Goal: Task Accomplishment & Management: Complete application form

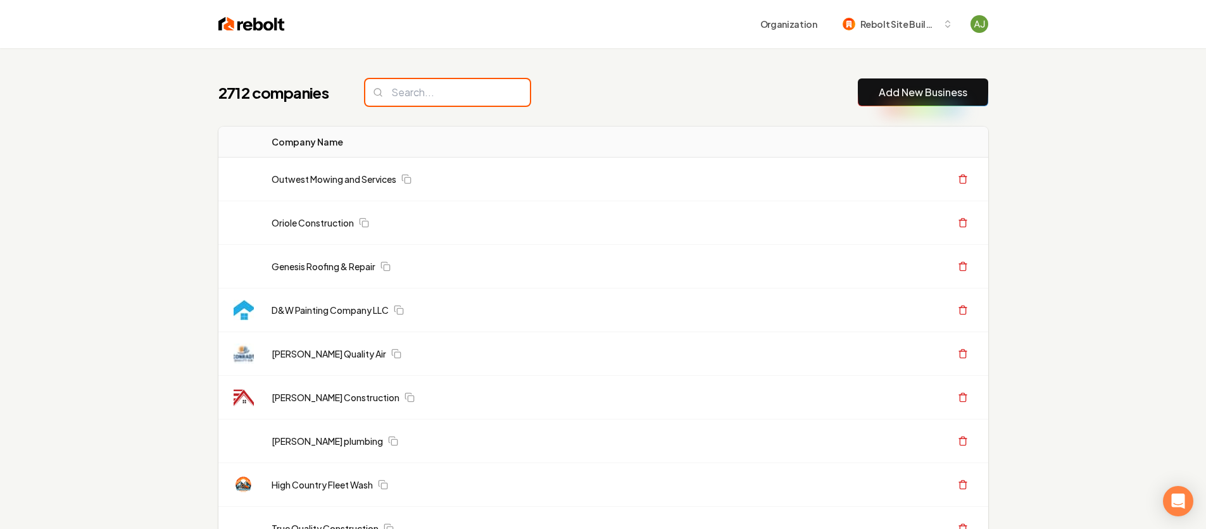
click at [446, 91] on input "search" at bounding box center [447, 92] width 165 height 27
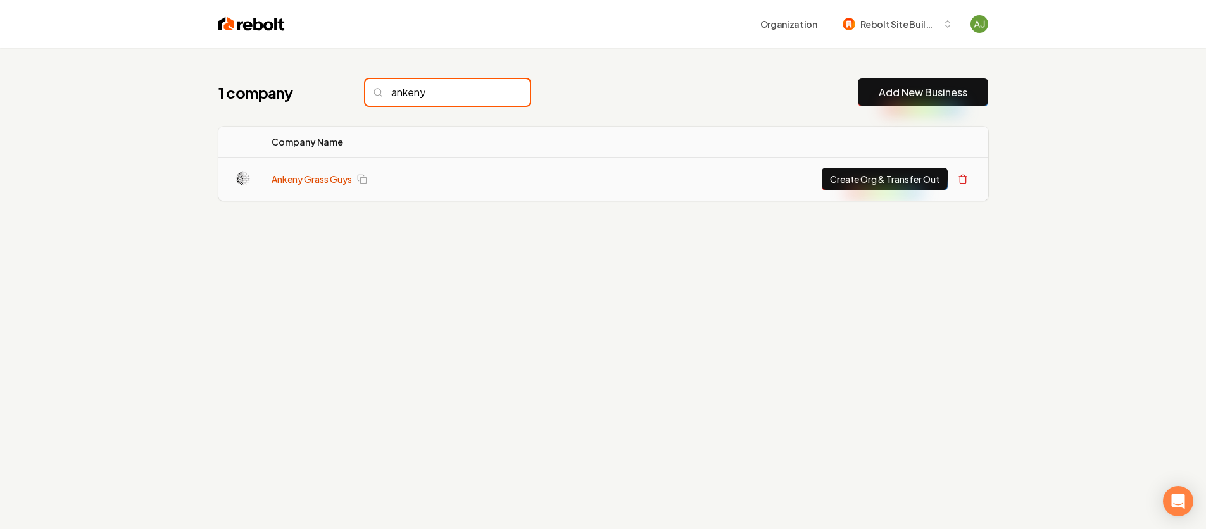
type input "ankeny"
click at [332, 183] on link "Ankeny Grass Guys" at bounding box center [312, 179] width 80 height 13
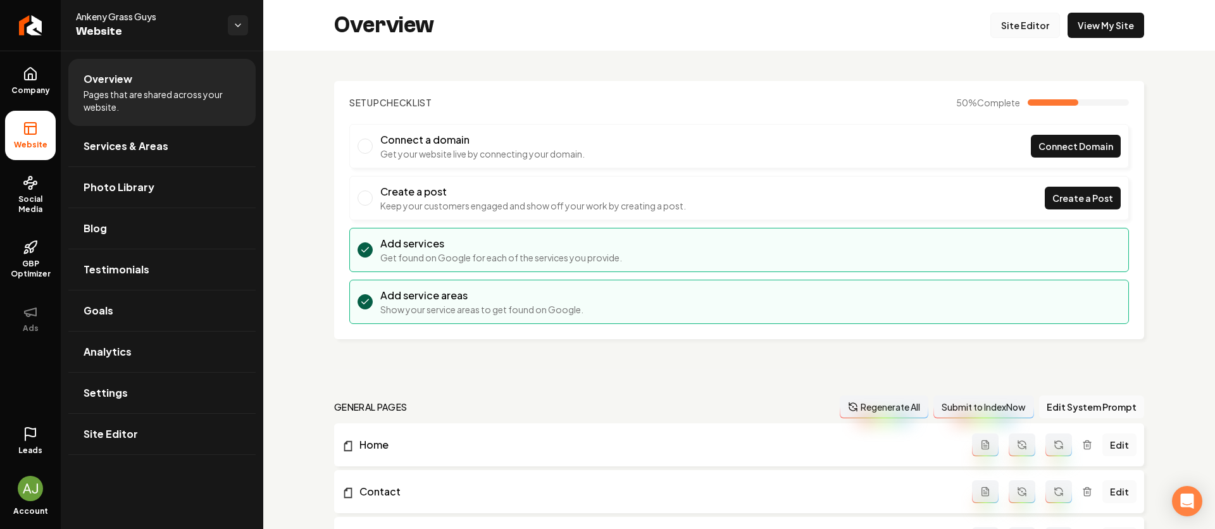
click at [1005, 13] on link "Site Editor" at bounding box center [1025, 25] width 70 height 25
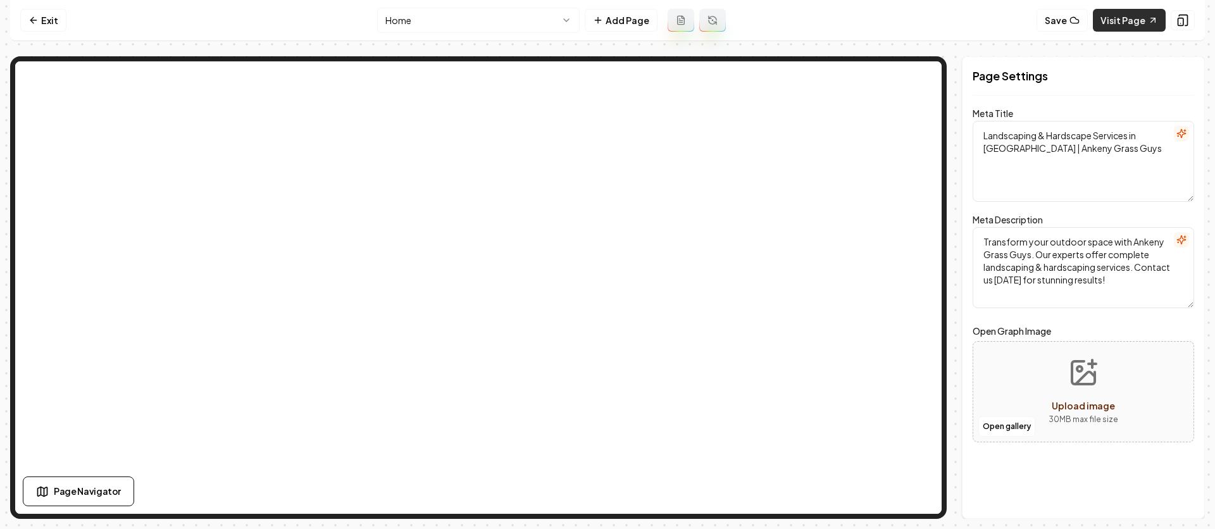
click at [1125, 22] on link "Visit Page" at bounding box center [1129, 20] width 73 height 23
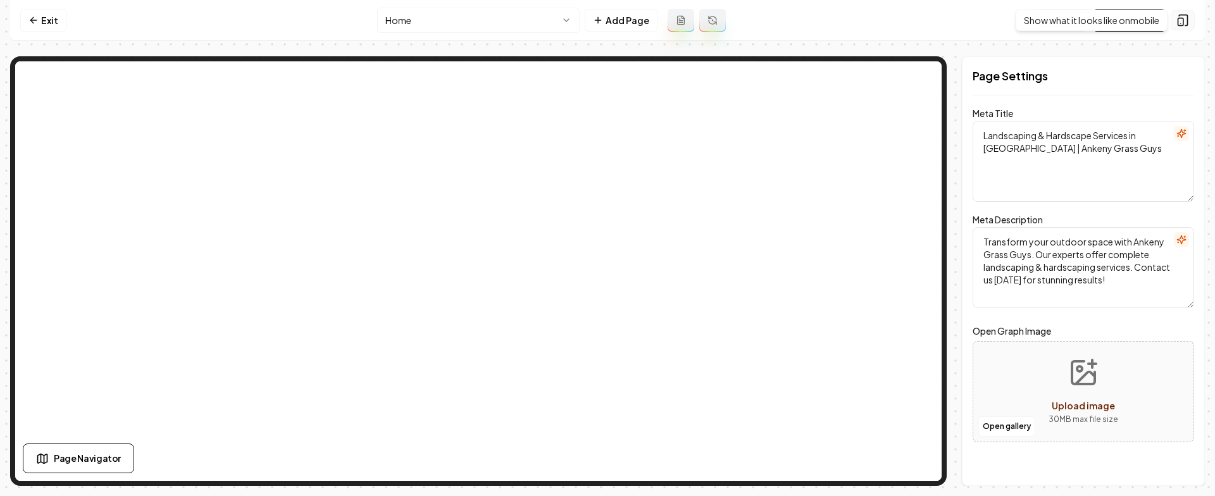
click at [1186, 15] on icon at bounding box center [1183, 20] width 8 height 11
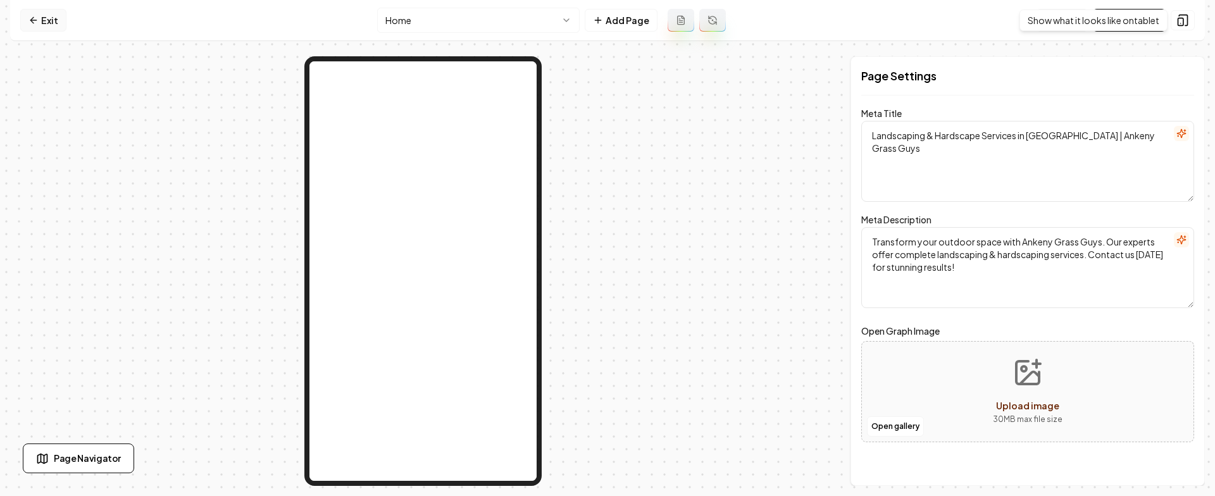
click at [47, 15] on link "Exit" at bounding box center [43, 20] width 46 height 23
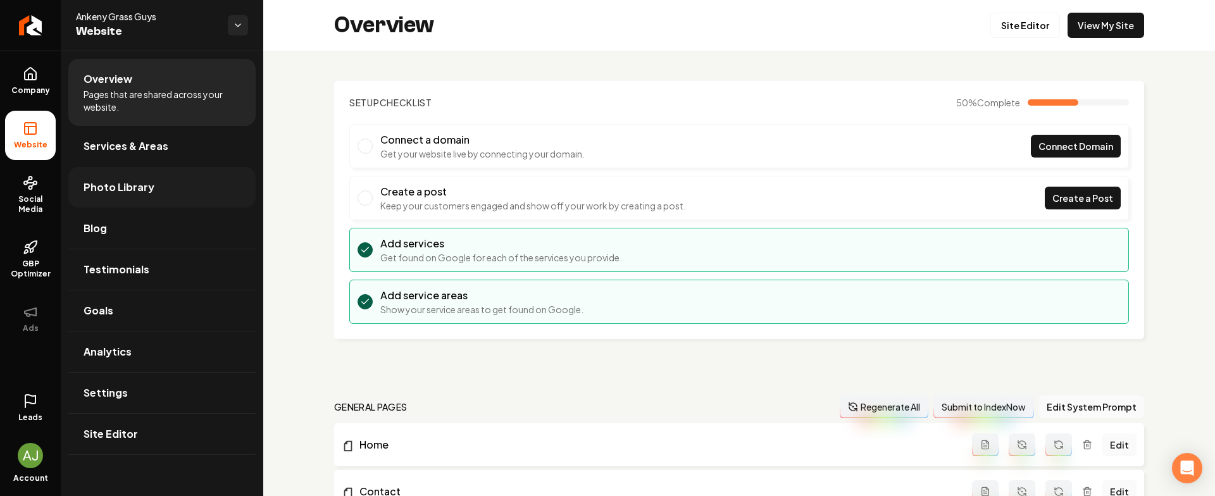
click at [146, 187] on span "Photo Library" at bounding box center [119, 187] width 71 height 15
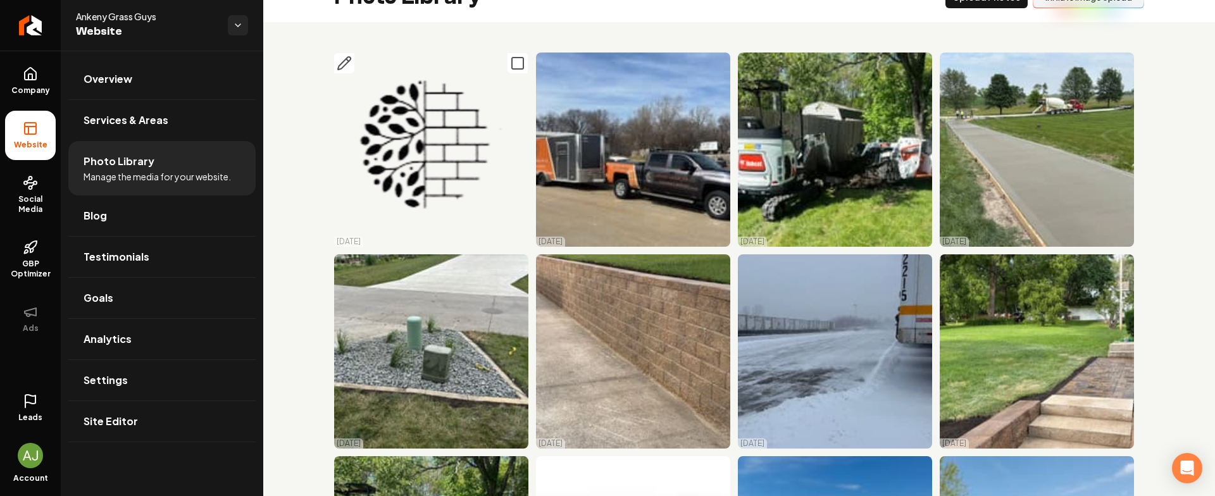
scroll to position [29, 0]
click at [132, 348] on link "Analytics" at bounding box center [161, 339] width 187 height 41
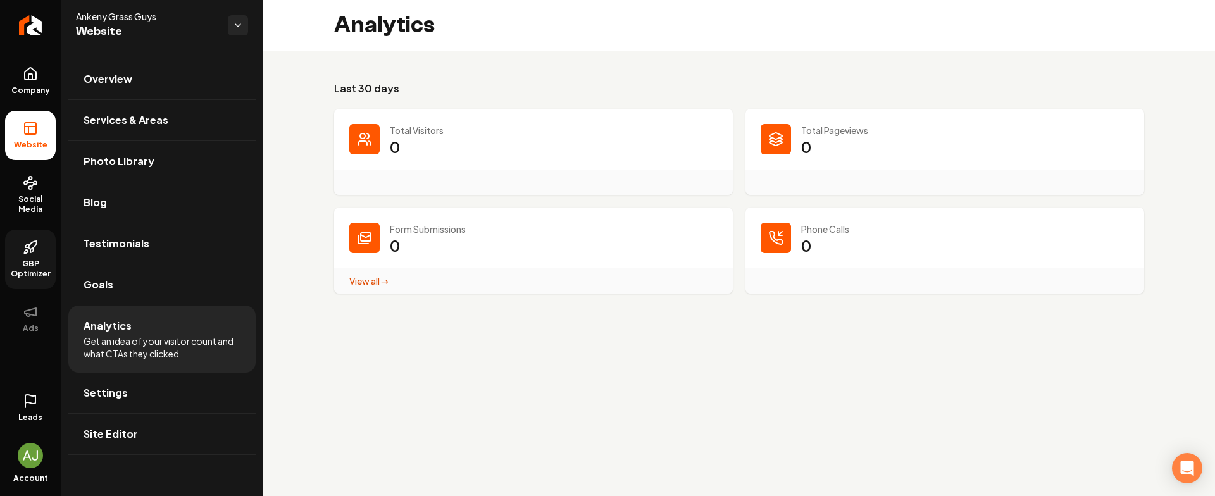
click at [29, 263] on span "GBP Optimizer" at bounding box center [30, 269] width 51 height 20
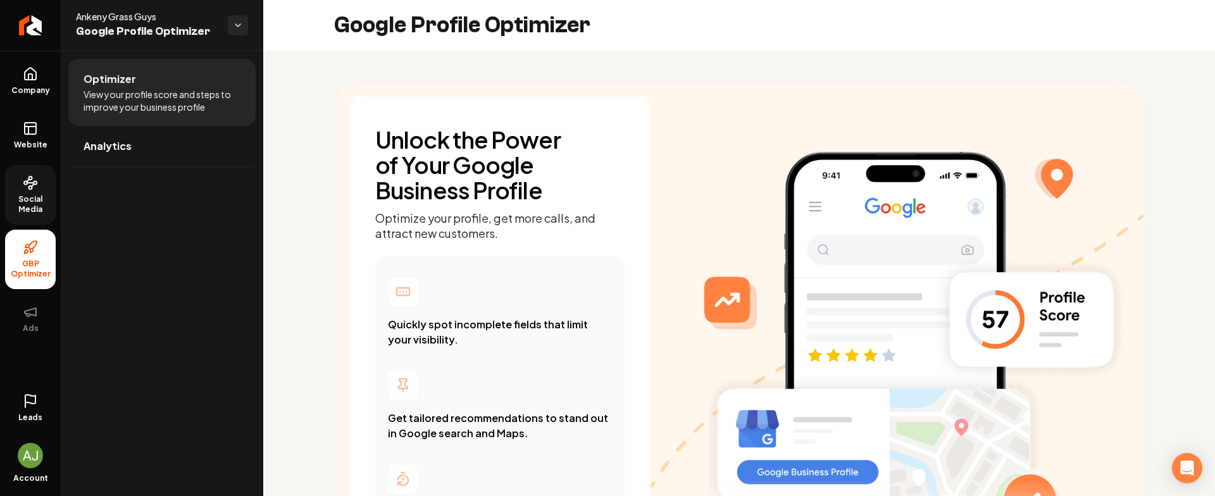
click at [19, 205] on span "Social Media" at bounding box center [30, 204] width 51 height 20
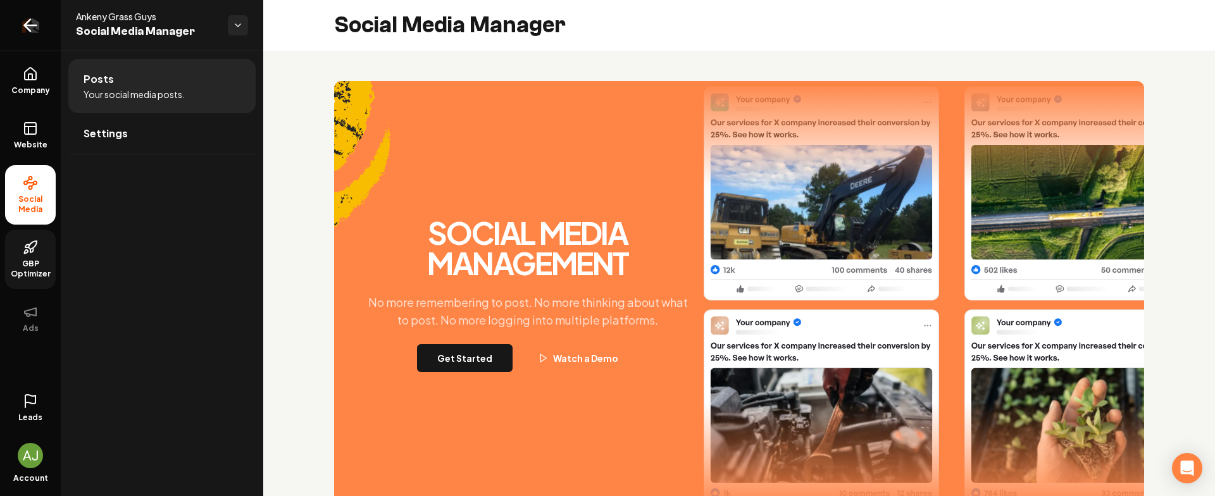
click at [23, 32] on icon "Return to dashboard" at bounding box center [30, 25] width 20 height 20
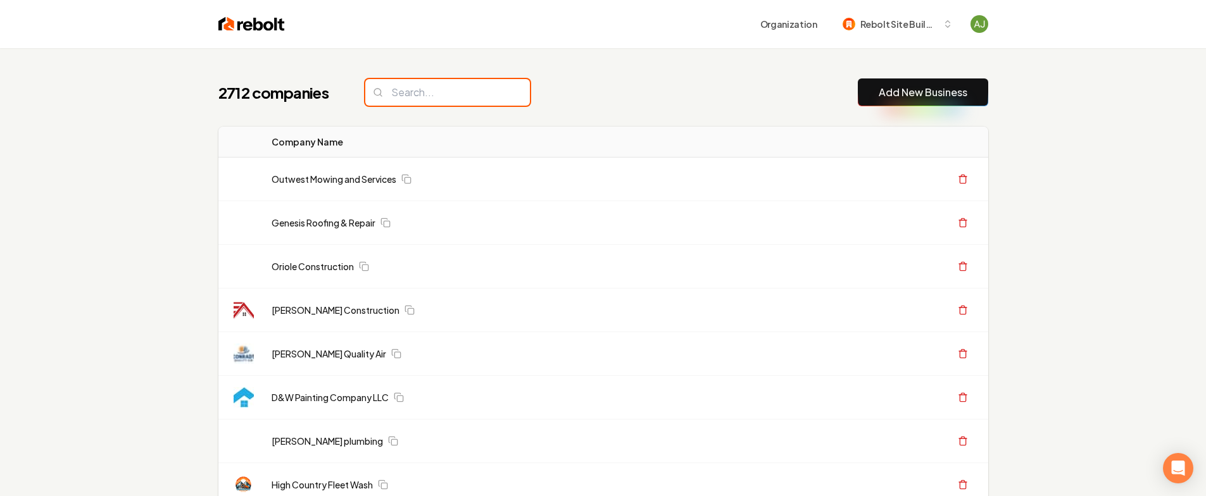
click at [394, 92] on input "search" at bounding box center [447, 92] width 165 height 27
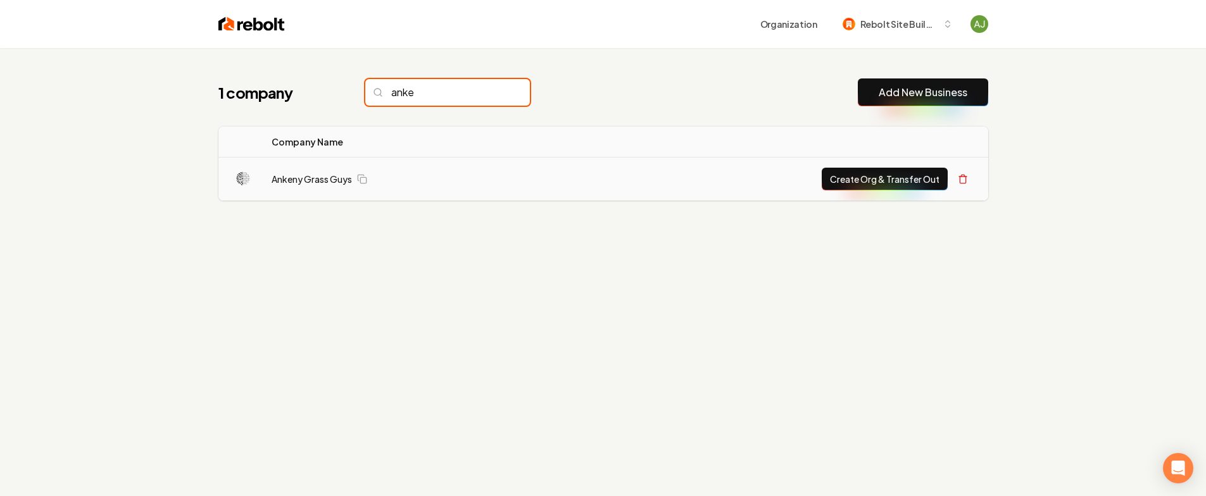
type input "anke"
click at [856, 183] on button "Create Org & Transfer Out" at bounding box center [884, 179] width 126 height 23
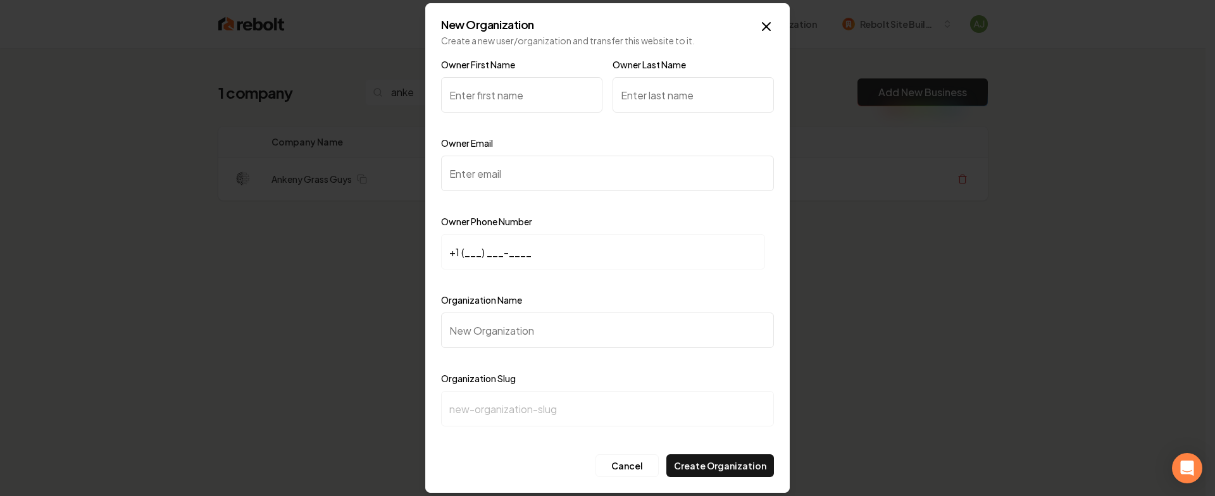
type input "L"
type input "[GEOGRAPHIC_DATA]"
click at [712, 96] on input "Owner Last Name" at bounding box center [693, 94] width 161 height 35
type input "[PERSON_NAME]"
click at [568, 163] on input "Owner Email" at bounding box center [607, 173] width 333 height 35
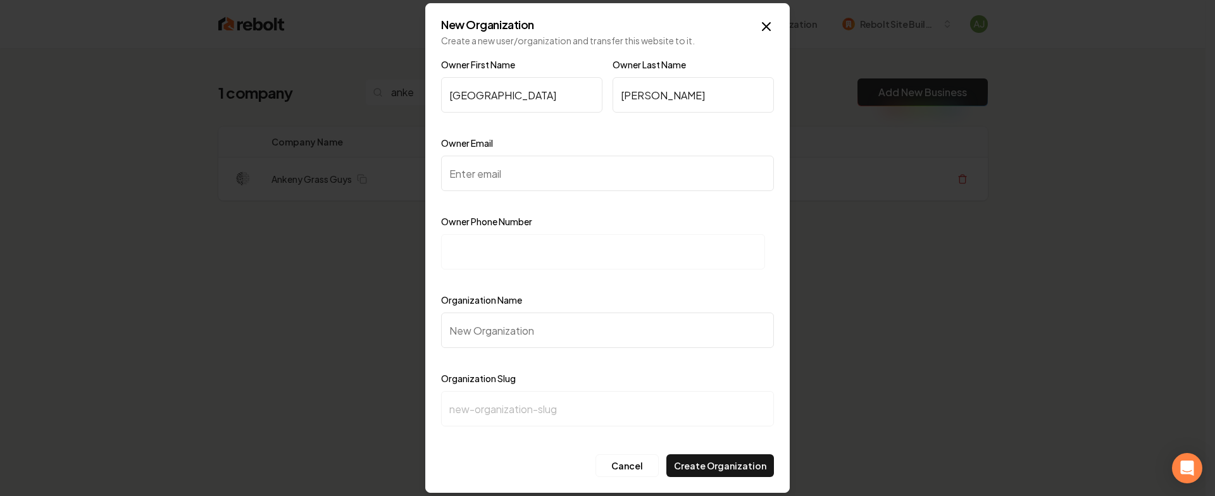
paste input "[EMAIL_ADDRESS][DOMAIN_NAME]"
type input "[EMAIL_ADDRESS][DOMAIN_NAME]"
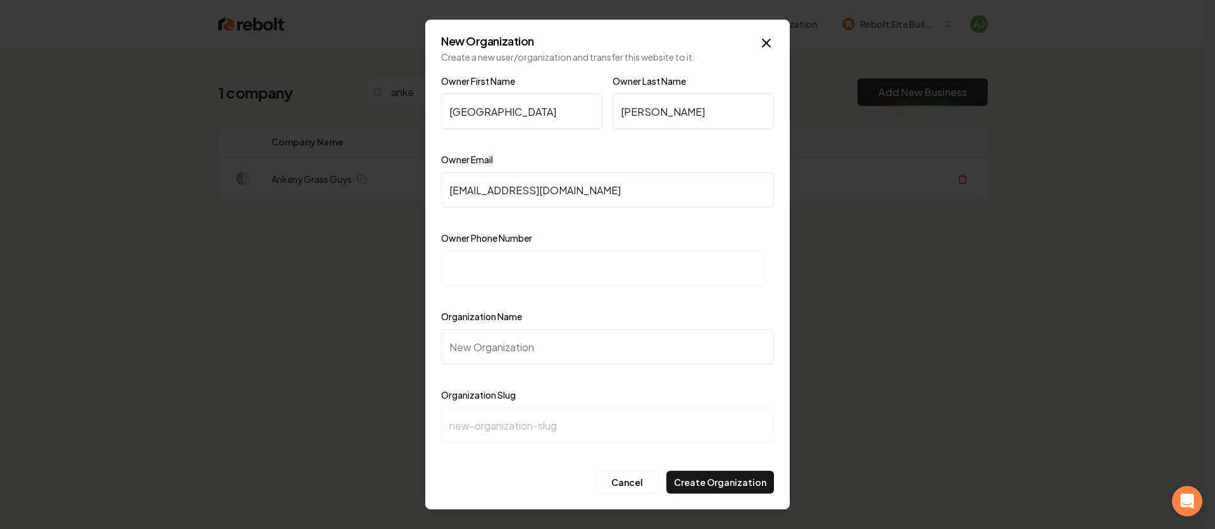
click at [545, 276] on input at bounding box center [603, 268] width 324 height 35
paste input "[PHONE_NUMBER]"
type input "[PHONE_NUMBER]"
click at [489, 348] on input "Organization Name" at bounding box center [607, 346] width 333 height 35
type input "A"
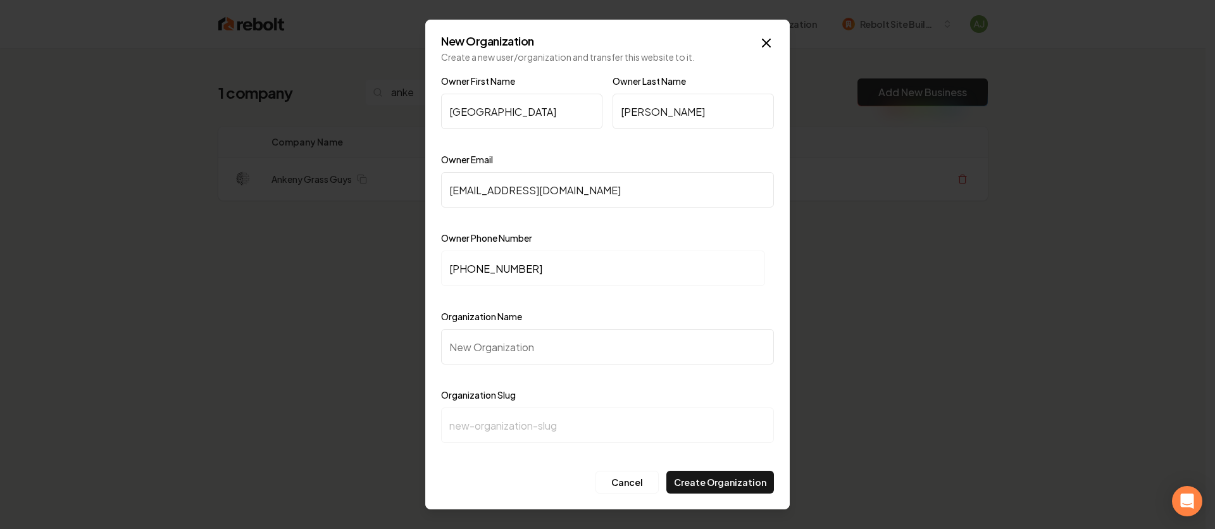
type input "a"
type input "Ak"
type input "ak"
type input "A"
type input "a"
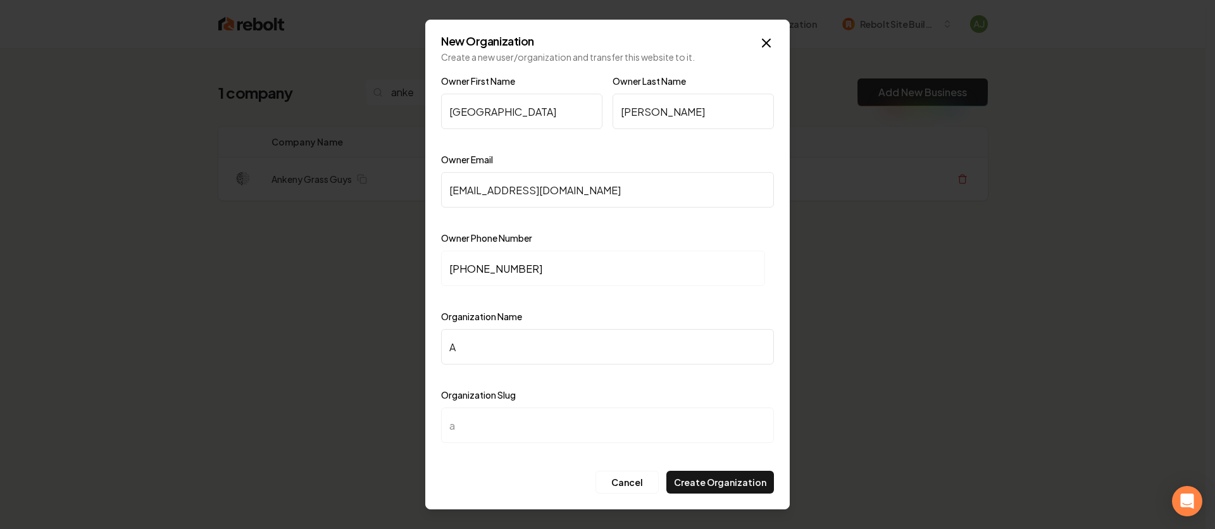
type input "An"
type input "an"
type input "Ank"
type input "ank"
type input "Anke"
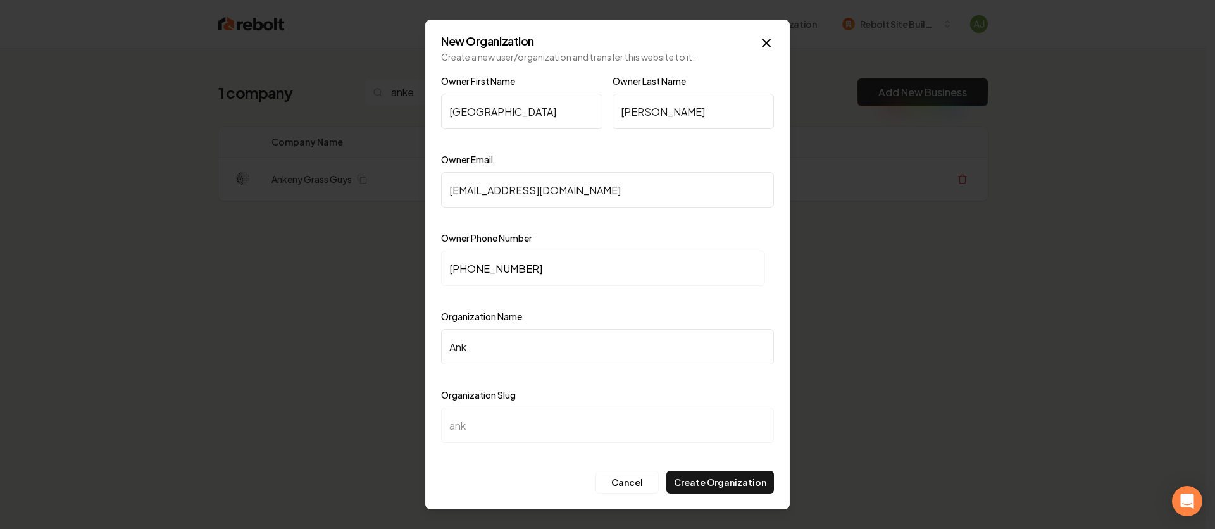
type input "anke"
type input "Anken"
type input "anken"
type input "Ankeny"
type input "ankeny"
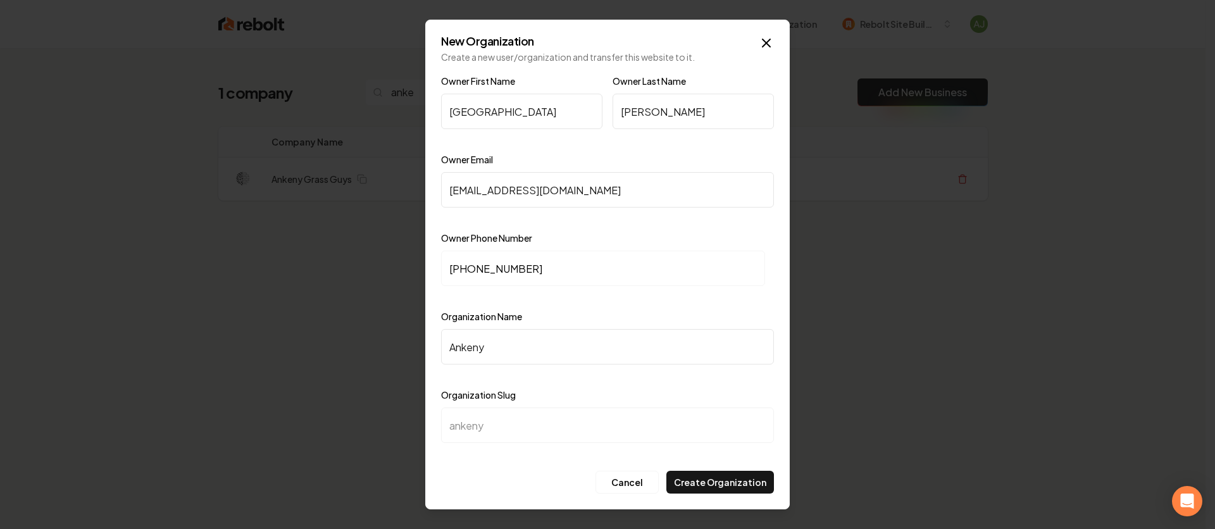
type input "Ankenys"
type input "ankenys"
type input "Ankenys G"
type input "ankenys-g"
type input "Ankenys Gr"
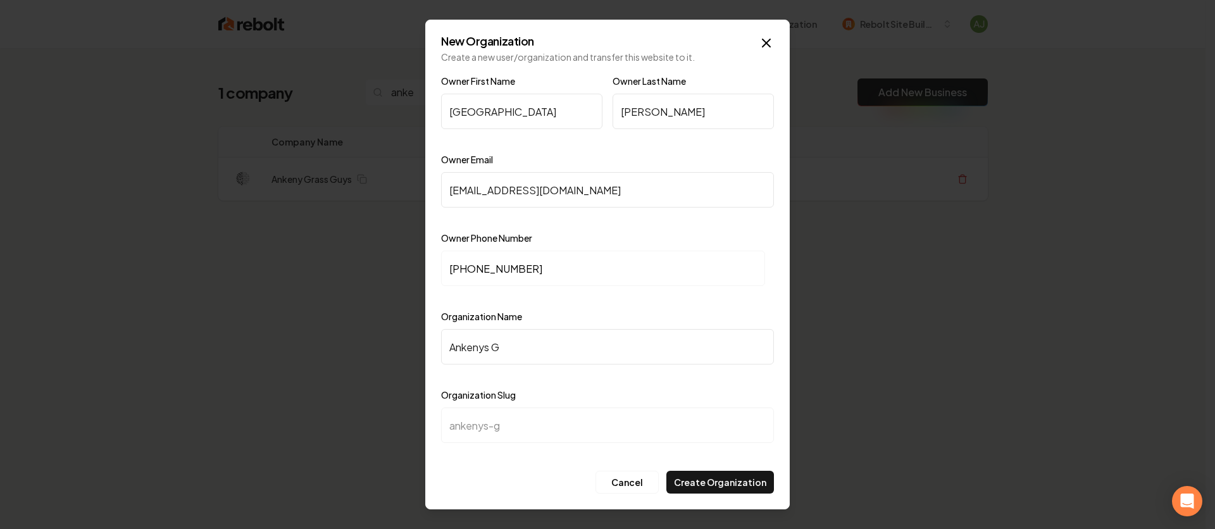
type input "ankenys-gr"
type input "Ankenys Gra"
type input "ankenys-gra"
type input "Ankenys Gras"
type input "ankenys-gras"
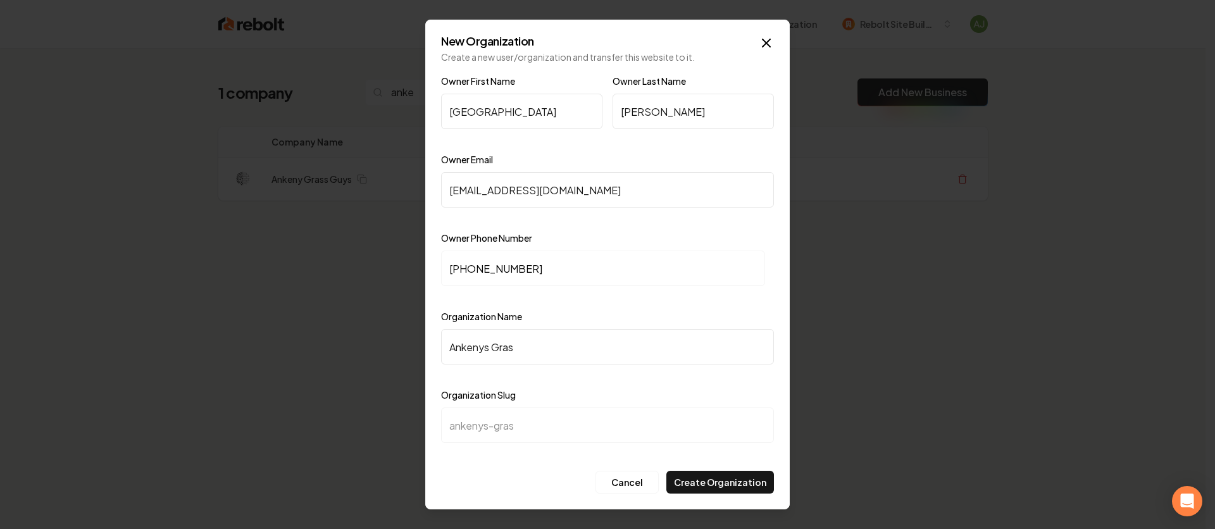
type input "Ankenys Grass"
type input "ankenys-grass"
type input "Ankenys Grass G"
type input "ankenys-grass-g"
type input "Ankenys Grass Gu"
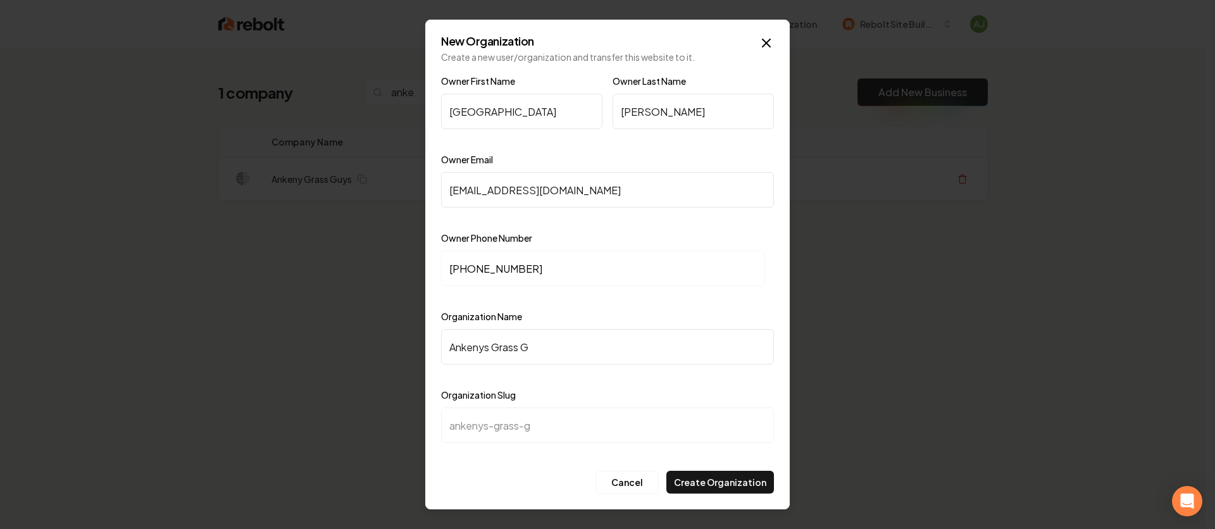
type input "ankenys-grass-gu"
type input "Ankenys Grass Guy"
type input "ankenys-grass-guy"
drag, startPoint x: 552, startPoint y: 346, endPoint x: 442, endPoint y: 348, distance: 110.1
click at [442, 348] on input "Ankenys Grass Guy" at bounding box center [607, 346] width 333 height 35
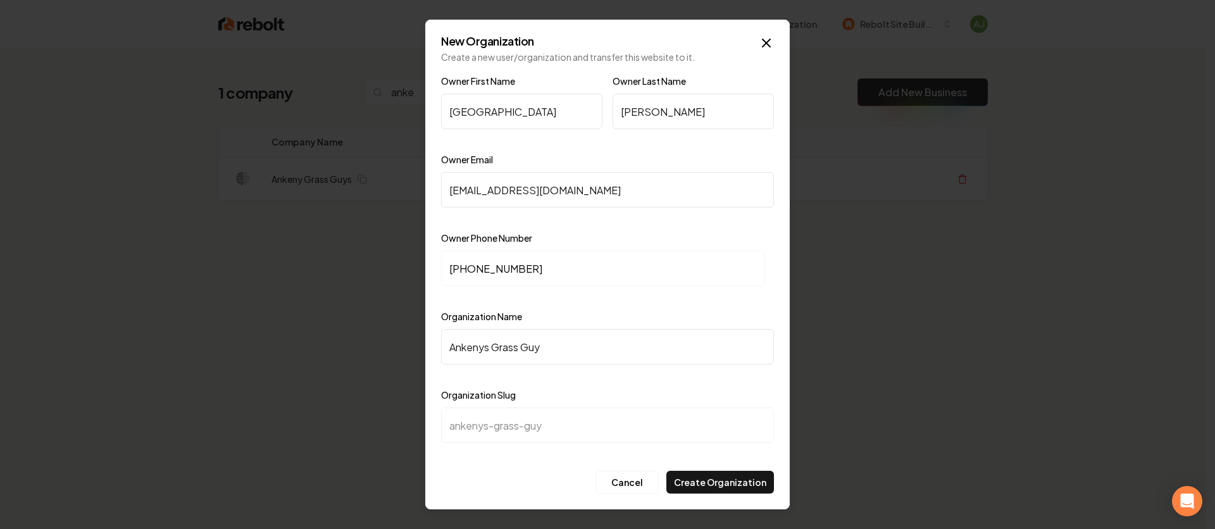
type input "L"
type input "l"
type input "Lo"
type input "lo"
type input "Lon"
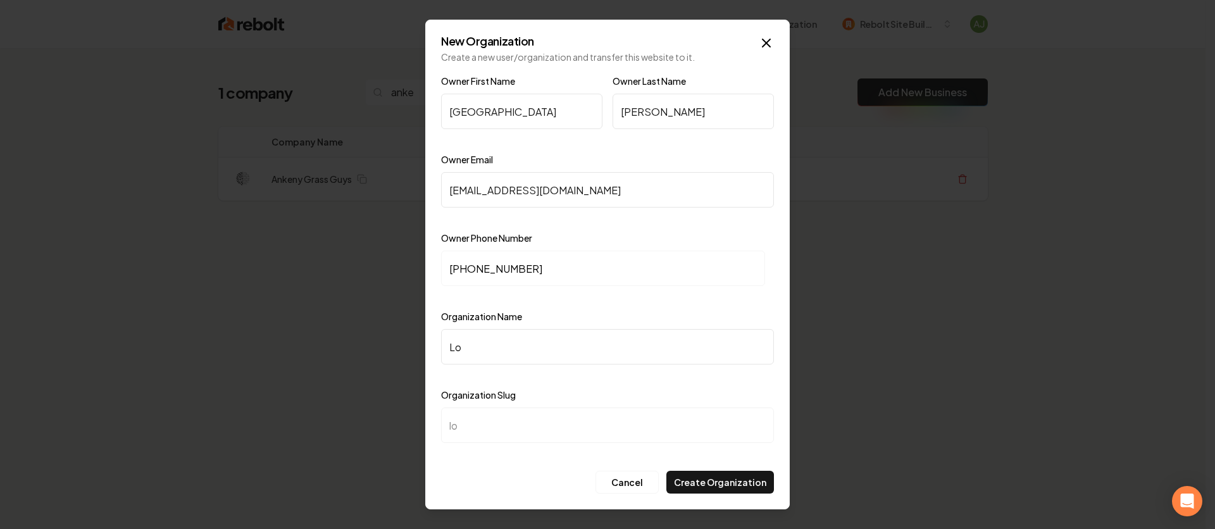
type input "lon"
type input "Lond"
type input "lond"
type input "Londo"
type input "londo"
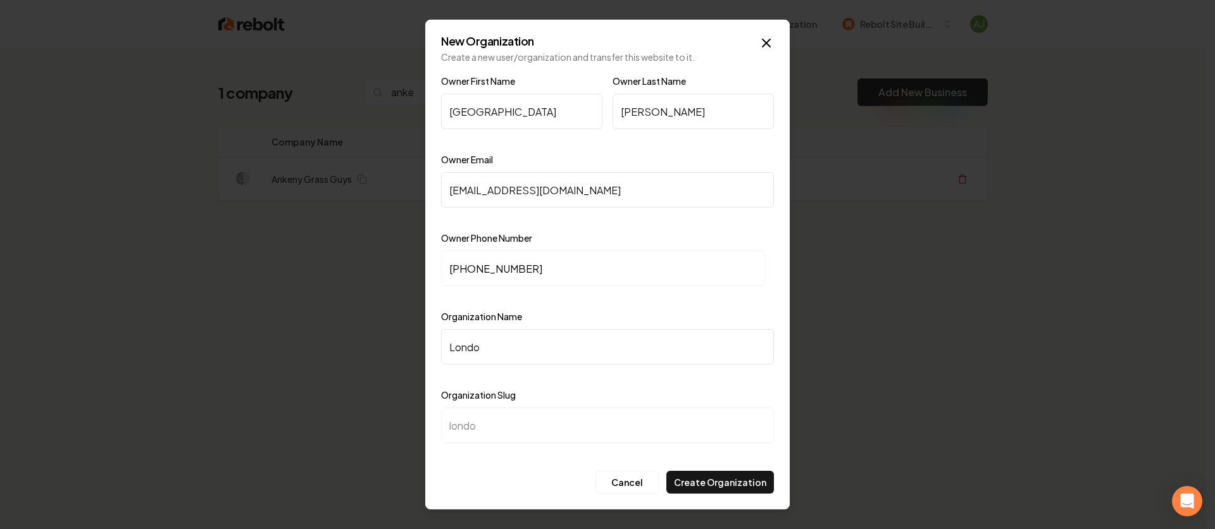
type input "[GEOGRAPHIC_DATA]"
type input "London L"
type input "london-l"
type input "[GEOGRAPHIC_DATA]"
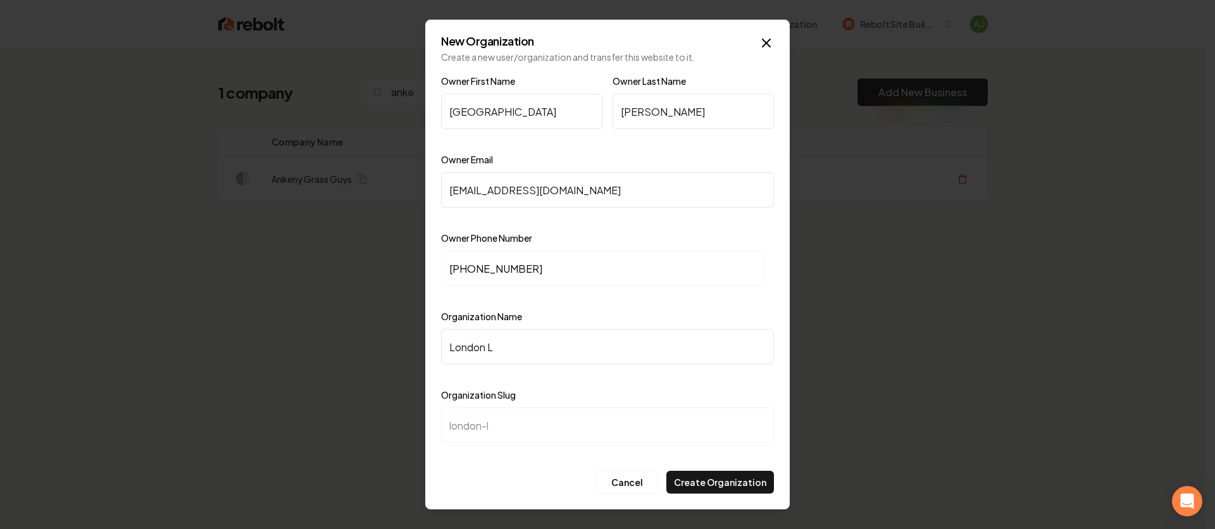
type input "[GEOGRAPHIC_DATA]"
type input "Londo"
type input "londo"
type input "[GEOGRAPHIC_DATA]"
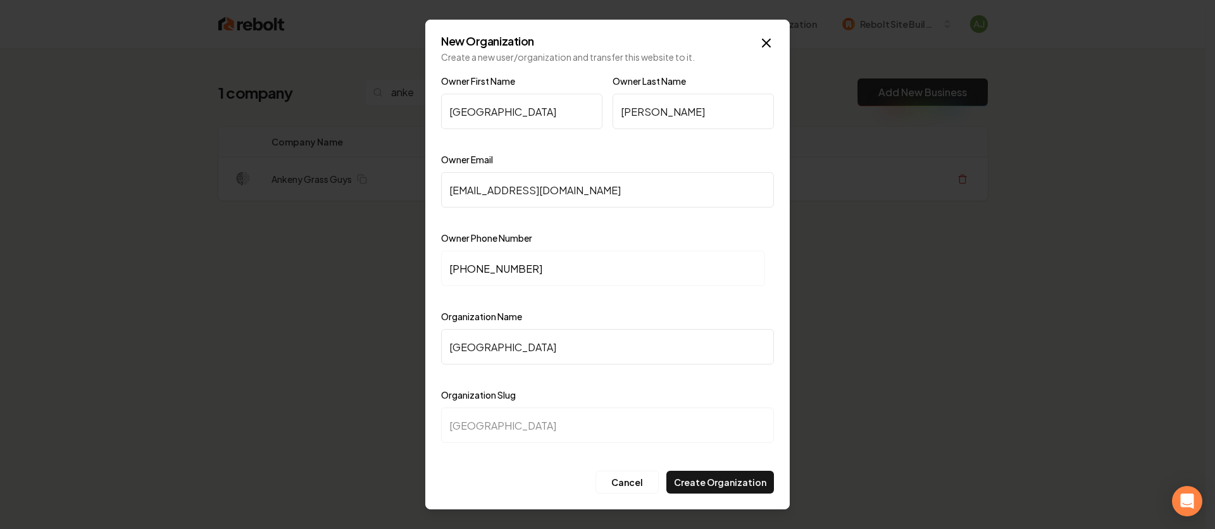
type input "London L"
type input "london-l"
type input "London La"
type input "london-la"
type input "London Lan"
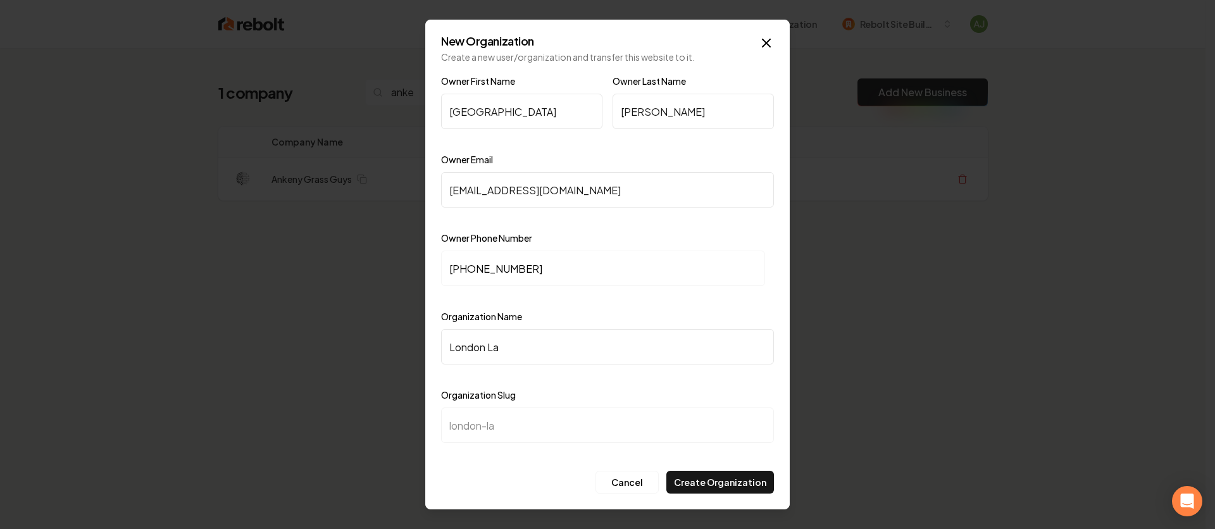
type input "[GEOGRAPHIC_DATA]-lan"
type input "[GEOGRAPHIC_DATA]"
type input "london-land"
type input "London Lands"
type input "london-lands"
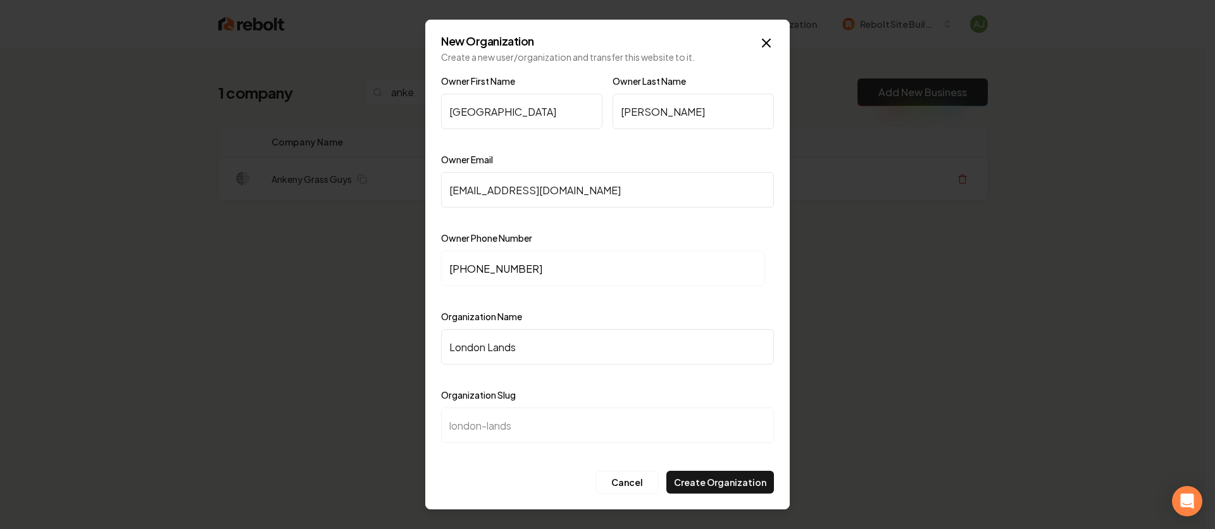
type input "London Landsc"
type input "london-landsc"
type input "London Landsca"
type input "london-landsca"
type input "London Landscap"
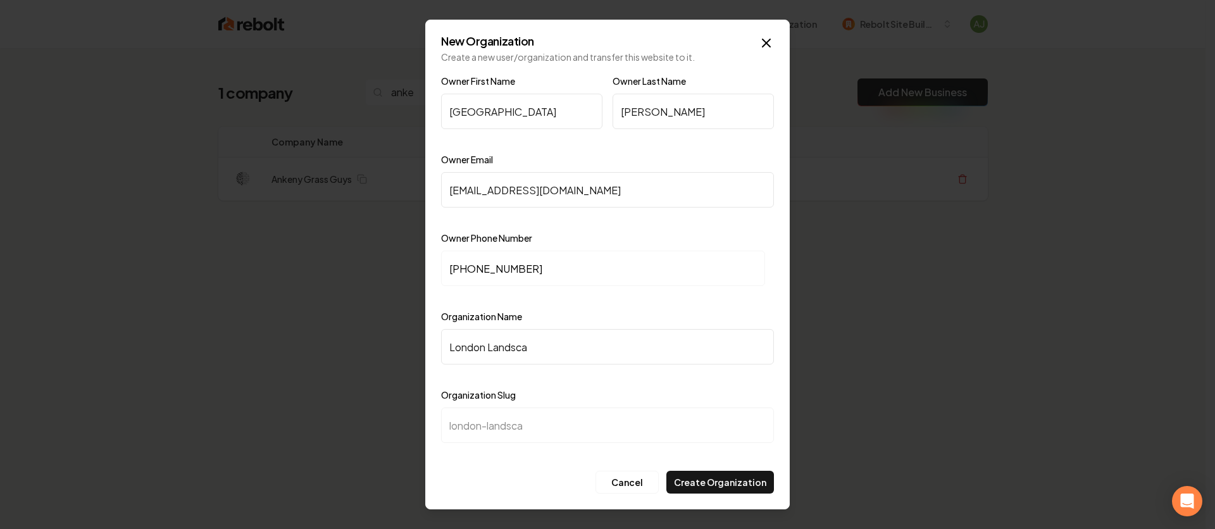
type input "london-landscap"
type input "London Landscape"
type input "london-landscape"
type input "London Landscapes"
type input "london-landscapes"
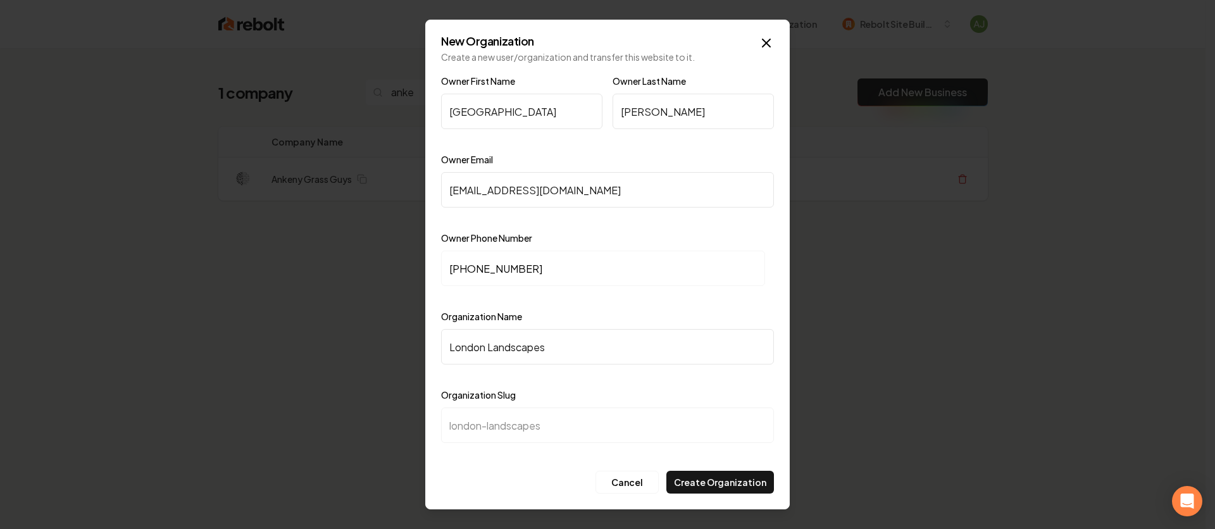
type input "London Landscape"
type input "london-landscape"
type input "London Landscape C"
type input "london-landscape-c"
type input "London Landscape Co"
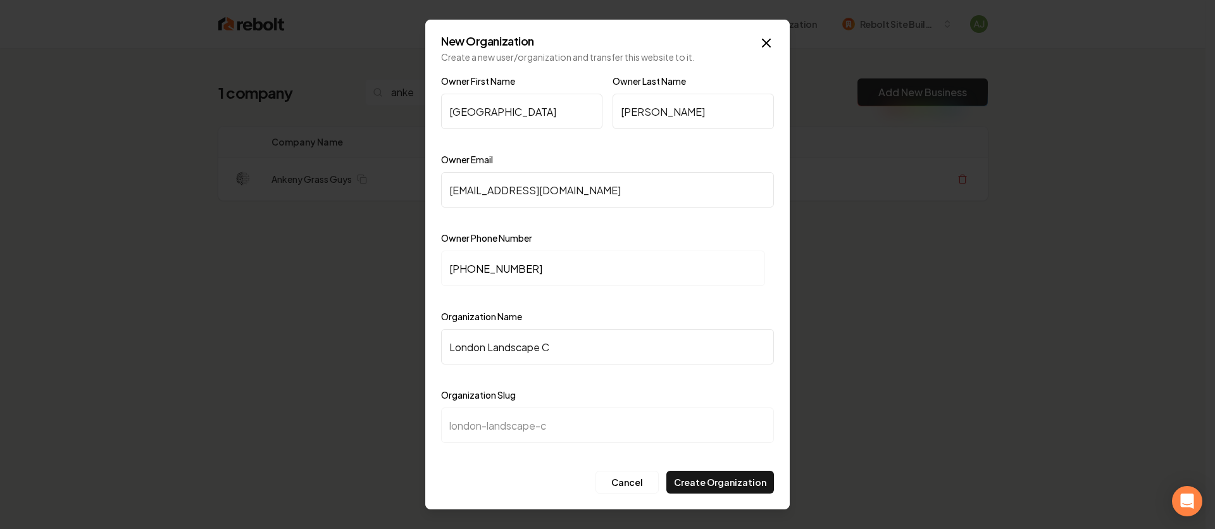
type input "london-landscape-co"
type input "London Landscape Coi"
type input "london-landscape-coi"
type input "London Landscape Co"
type input "london-landscape-co"
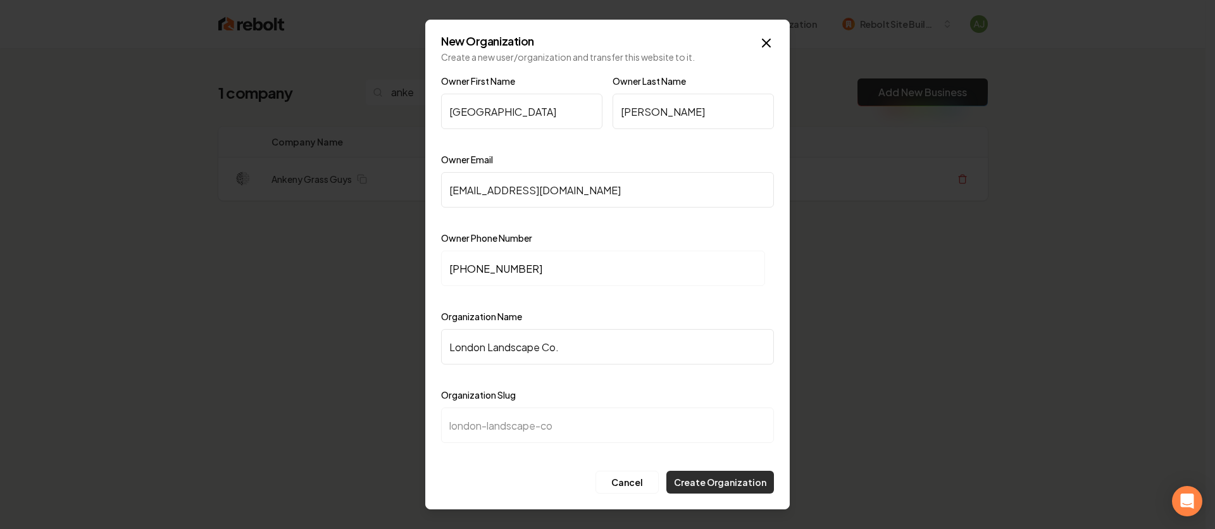
type input "London Landscape Co."
click at [704, 484] on button "Create Organization" at bounding box center [720, 482] width 108 height 23
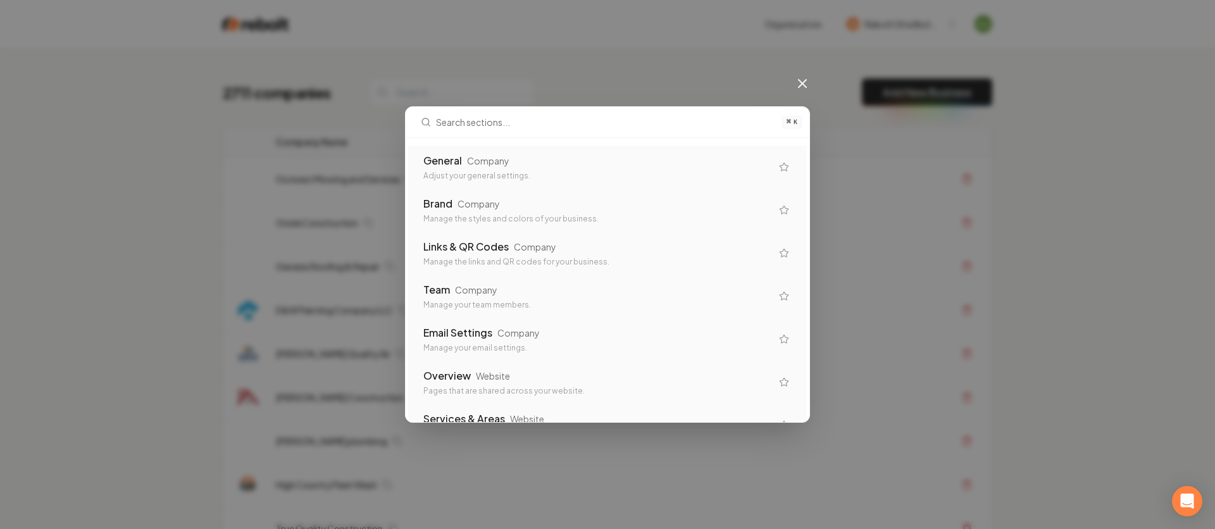
click at [374, 137] on div "⌘ K General Company Adjust your general settings. Brand Company Manage the styl…" at bounding box center [607, 264] width 1215 height 529
click at [803, 89] on icon at bounding box center [802, 83] width 15 height 15
click at [607, 147] on div "Orgs Admin Admin Access the main admin dashboard for managing orgs and sites" at bounding box center [607, 167] width 399 height 43
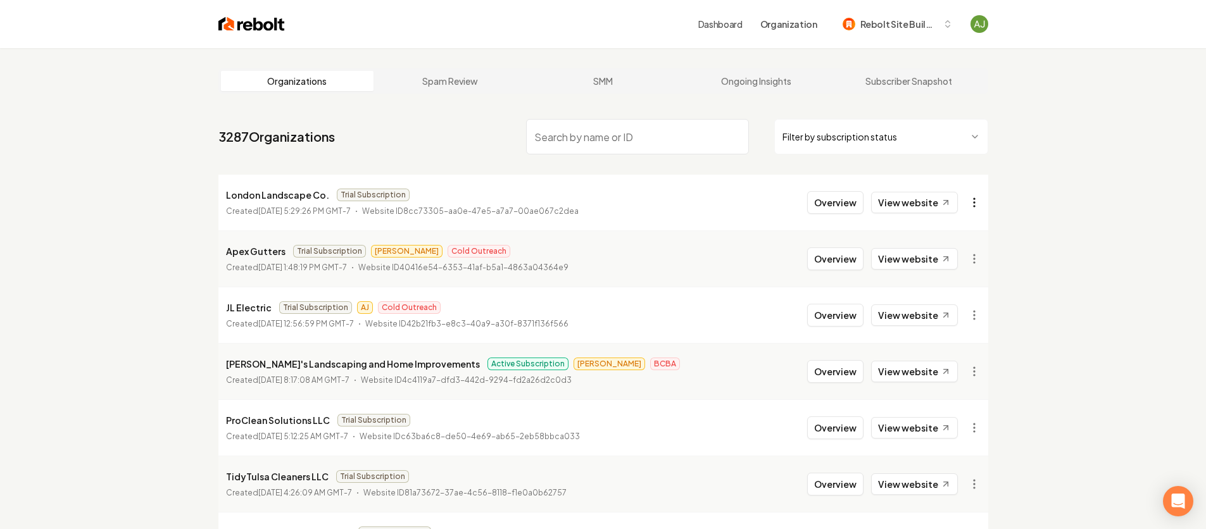
click at [982, 202] on html "Dashboard Organization Rebolt Site Builder Organizations Spam Review SMM Ongoin…" at bounding box center [603, 264] width 1206 height 529
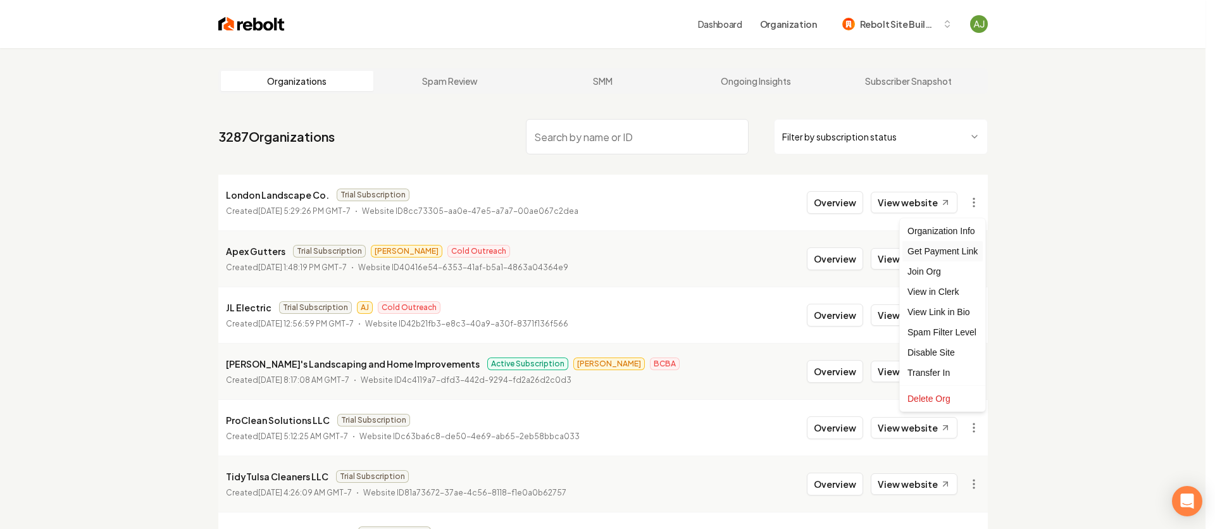
click at [952, 250] on div "Get Payment Link" at bounding box center [943, 251] width 80 height 20
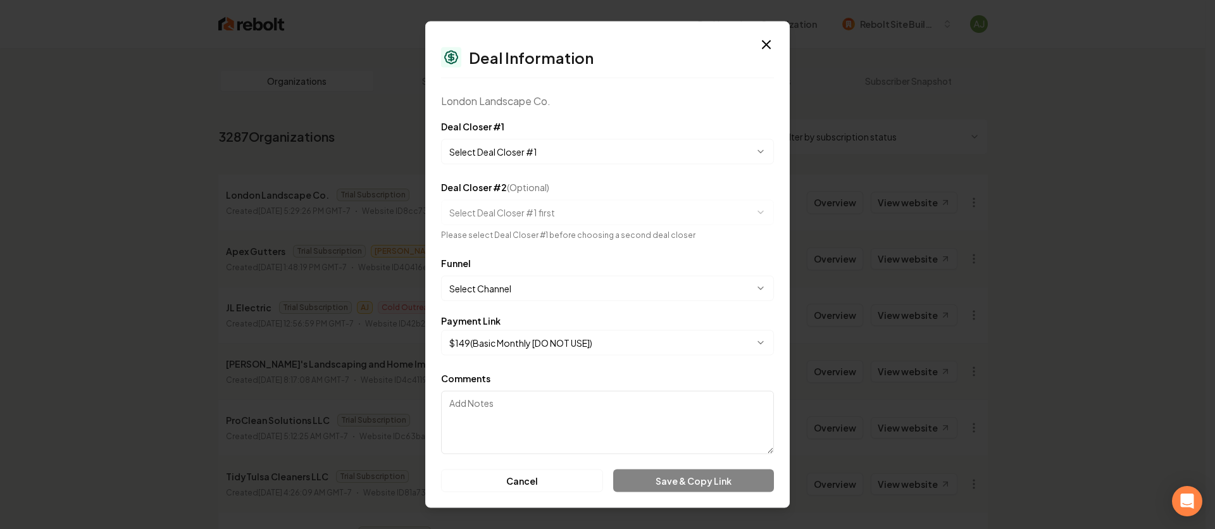
click at [519, 143] on body "Dashboard Organization Rebolt Site Builder Organizations Spam Review SMM Ongoin…" at bounding box center [603, 264] width 1206 height 529
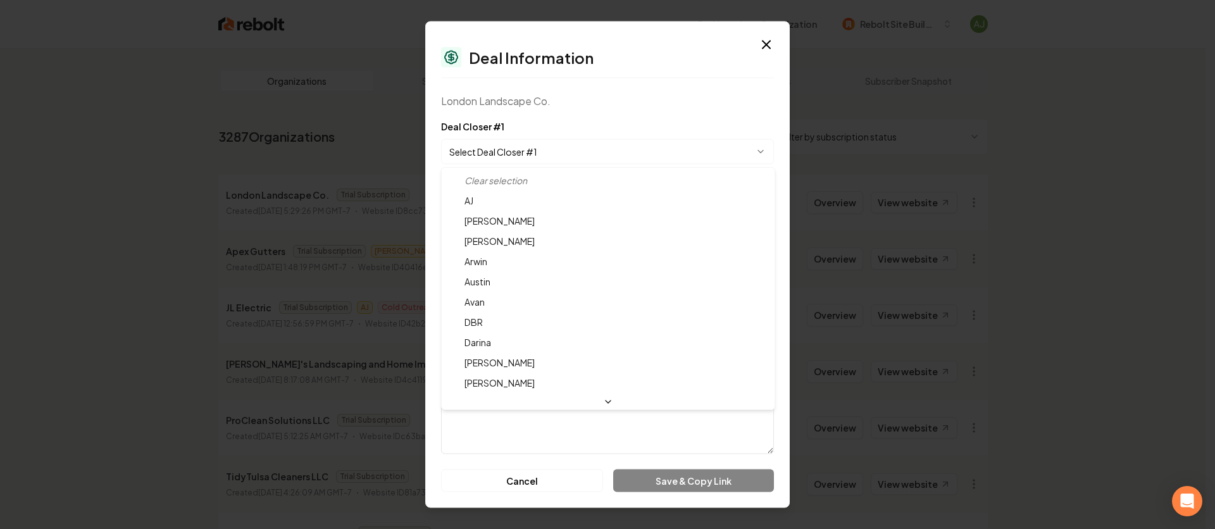
select select "**********"
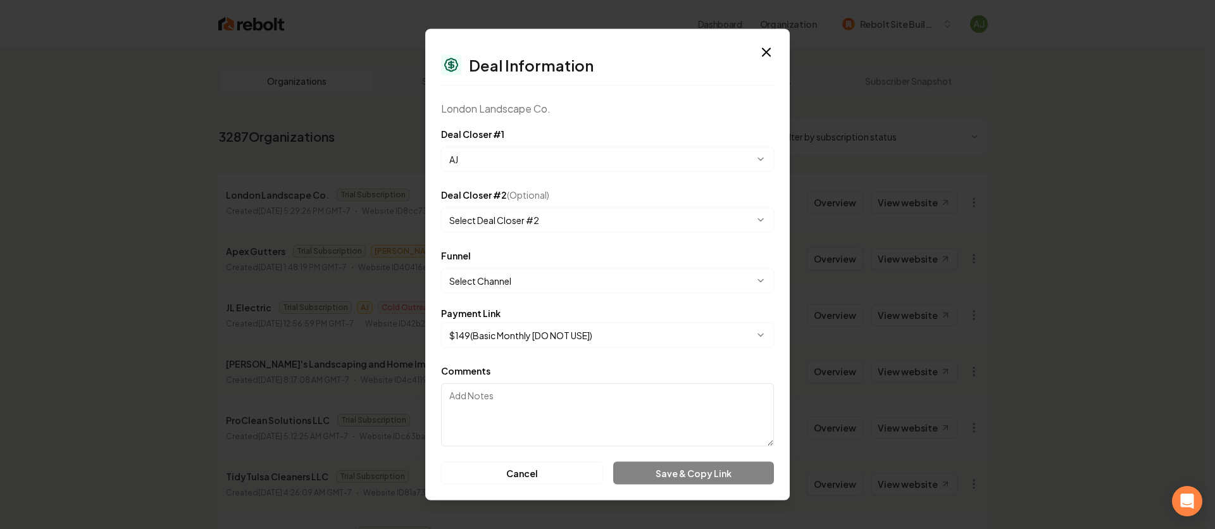
click at [506, 279] on body "Dashboard Organization Rebolt Site Builder Organizations Spam Review SMM Ongoin…" at bounding box center [603, 264] width 1206 height 529
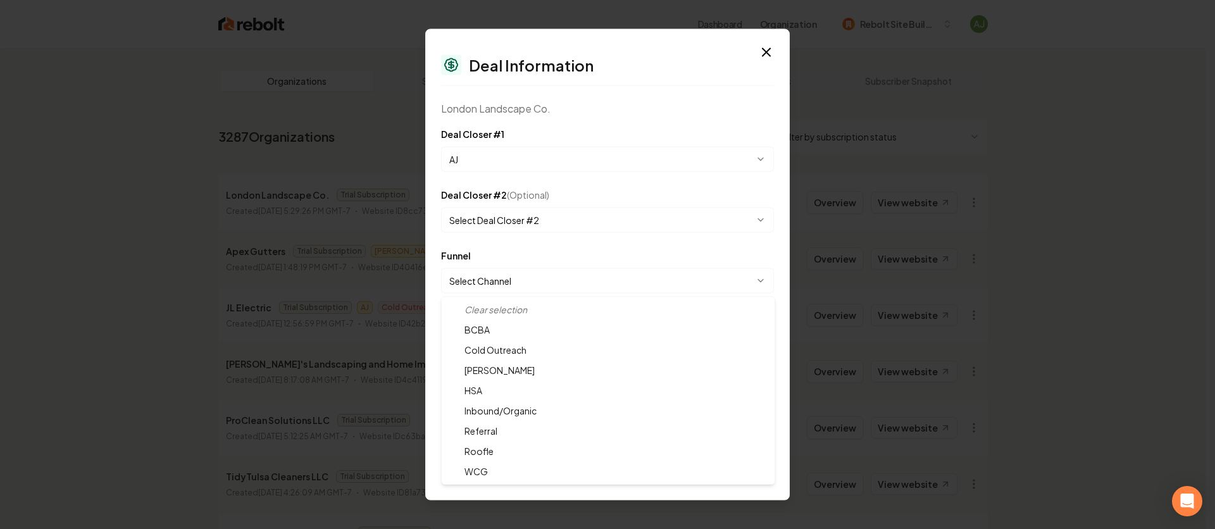
select select "**********"
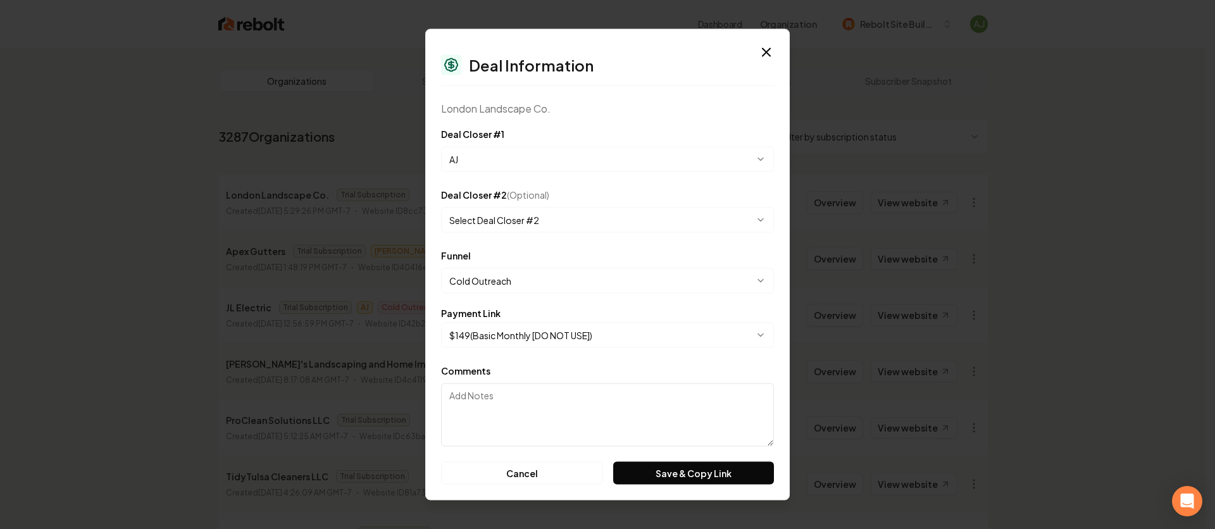
click at [559, 331] on body "Dashboard Organization Rebolt Site Builder Organizations Spam Review SMM Ongoin…" at bounding box center [603, 264] width 1206 height 529
click at [696, 474] on button "Save & Copy Link" at bounding box center [693, 473] width 161 height 23
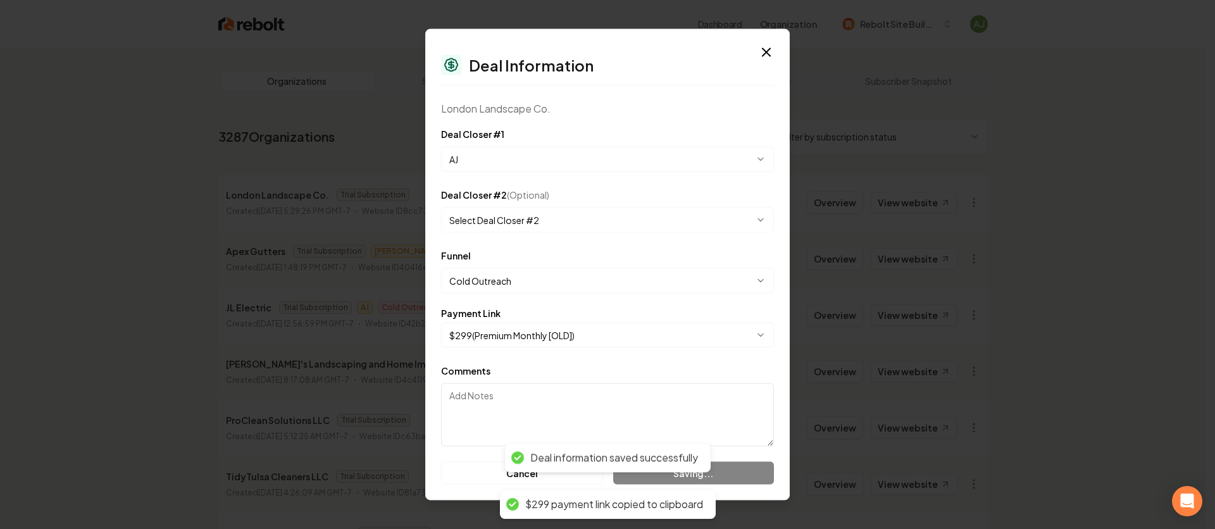
select select "**********"
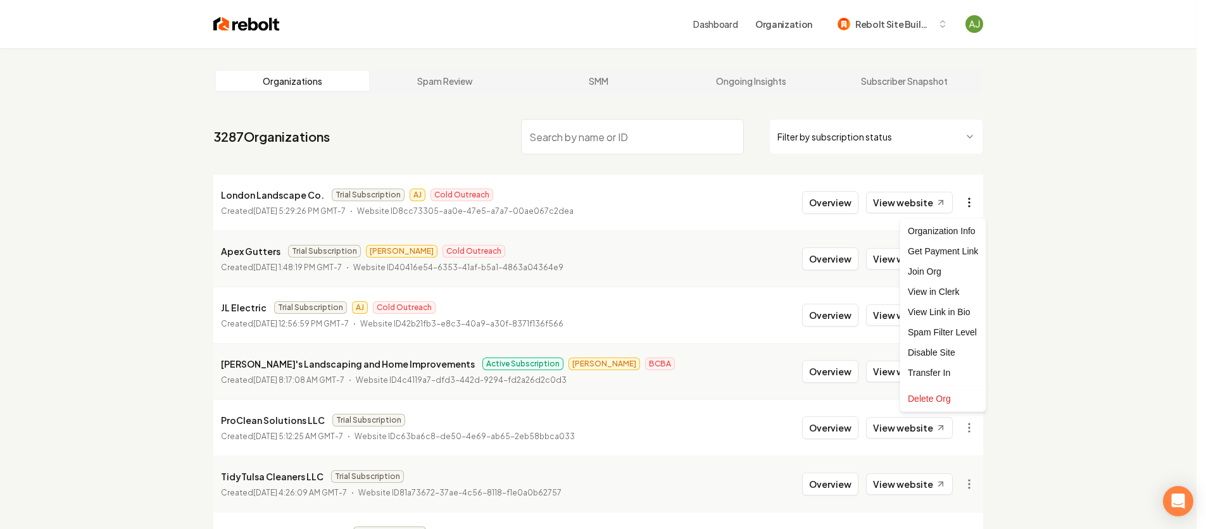
click at [976, 204] on html "Dashboard Organization Rebolt Site Builder Organizations Spam Review SMM Ongoin…" at bounding box center [603, 264] width 1206 height 529
click at [957, 246] on div "Get Payment Link" at bounding box center [943, 251] width 80 height 20
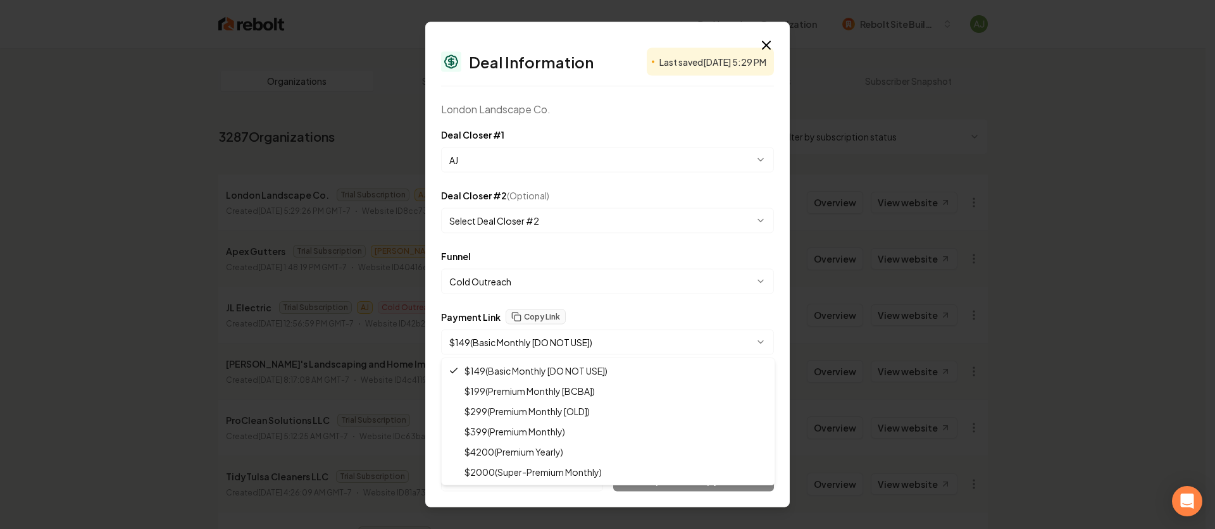
click at [545, 341] on body "Dashboard Organization Rebolt Site Builder Organizations Spam Review SMM Ongoin…" at bounding box center [603, 264] width 1206 height 529
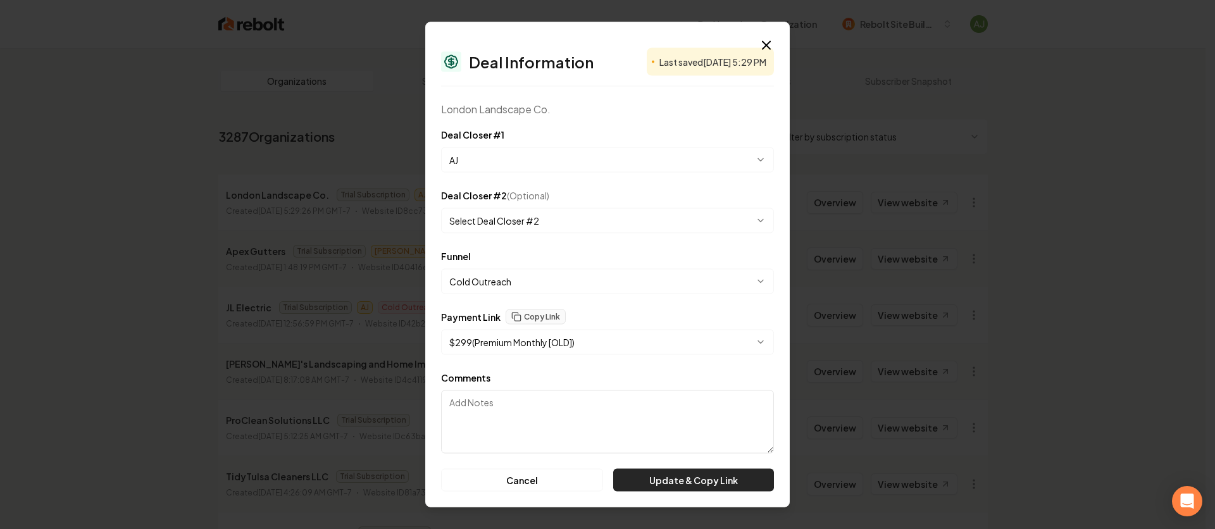
click at [701, 475] on button "Update & Copy Link" at bounding box center [693, 480] width 161 height 23
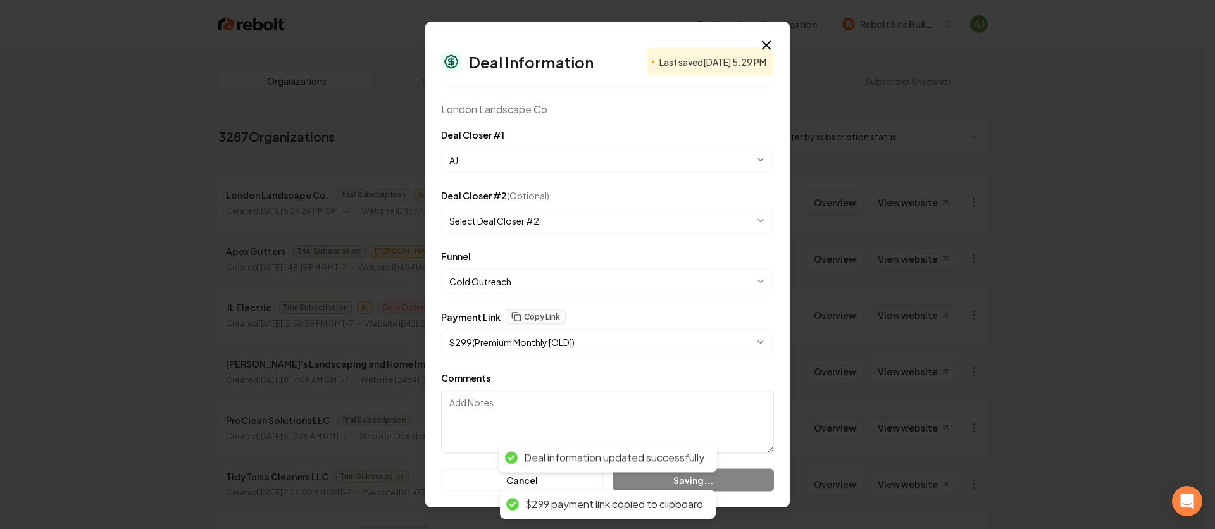
select select "**********"
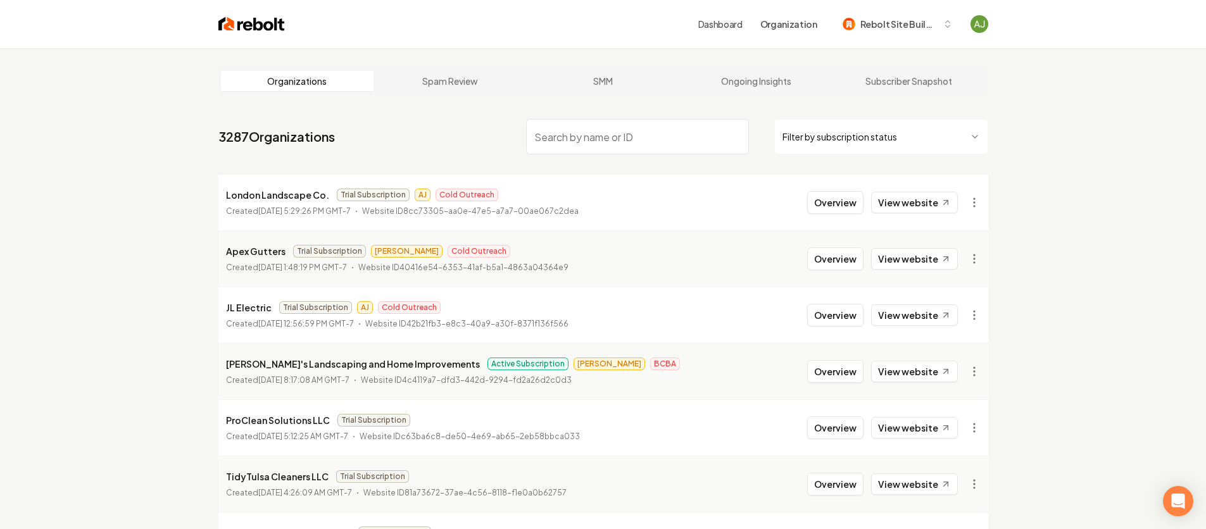
click at [803, 203] on li "London Landscape Co. Trial Subscription AJ Cold Outreach Created October 15, 20…" at bounding box center [603, 203] width 770 height 56
click at [814, 200] on button "Overview" at bounding box center [835, 202] width 56 height 23
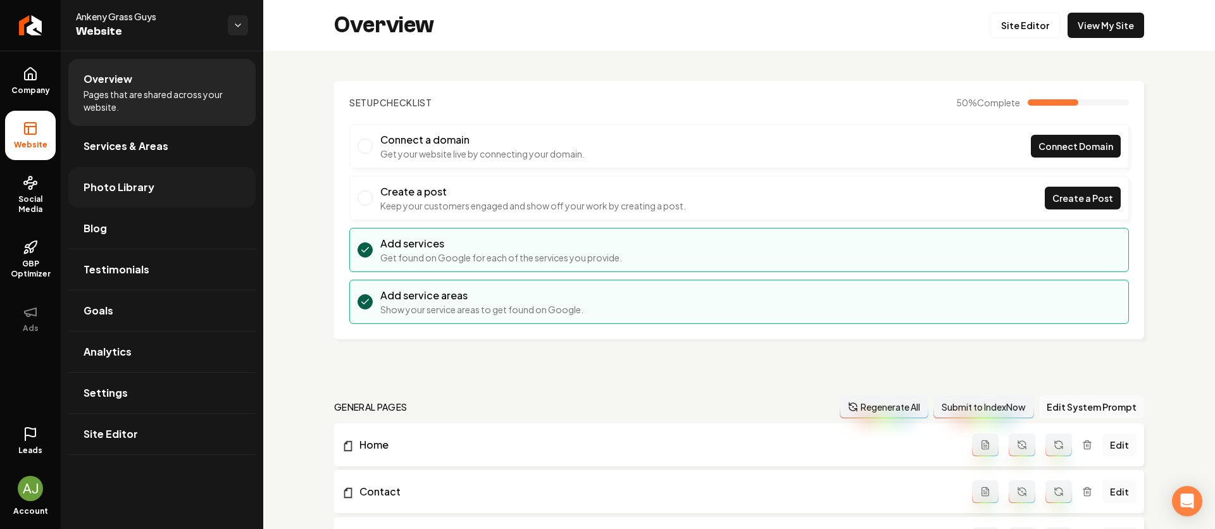
click at [117, 180] on span "Photo Library" at bounding box center [119, 187] width 71 height 15
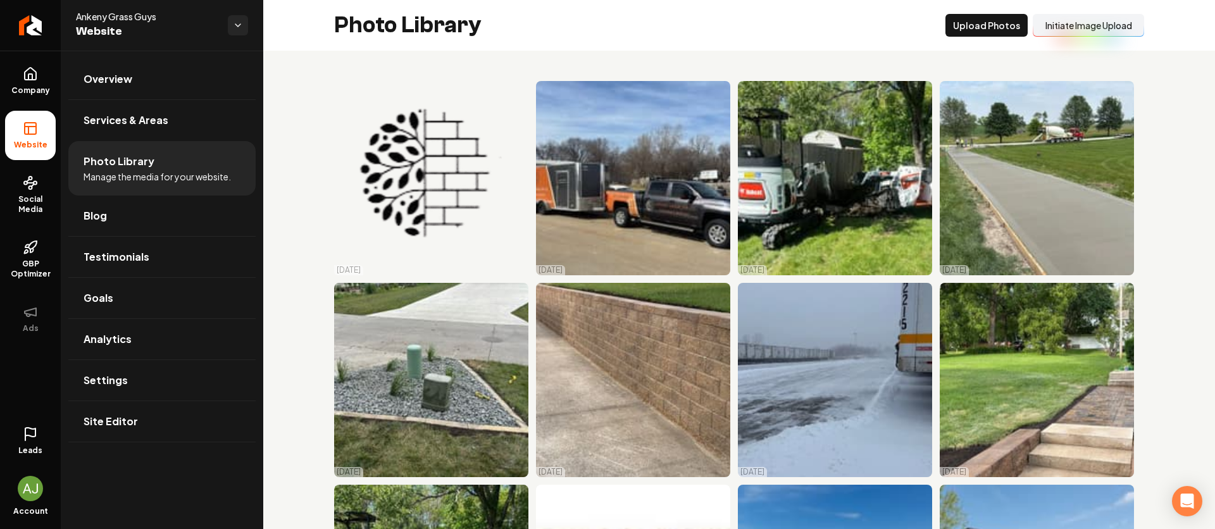
click at [1060, 37] on button "Initiate Image Upload" at bounding box center [1088, 25] width 111 height 23
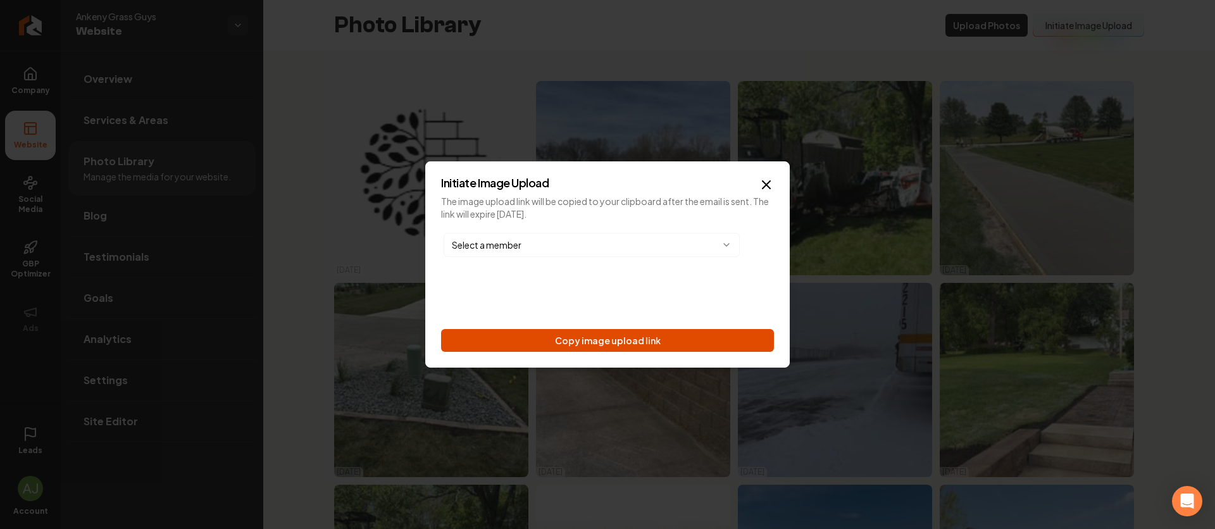
click at [692, 340] on button "Copy image upload link" at bounding box center [607, 340] width 333 height 23
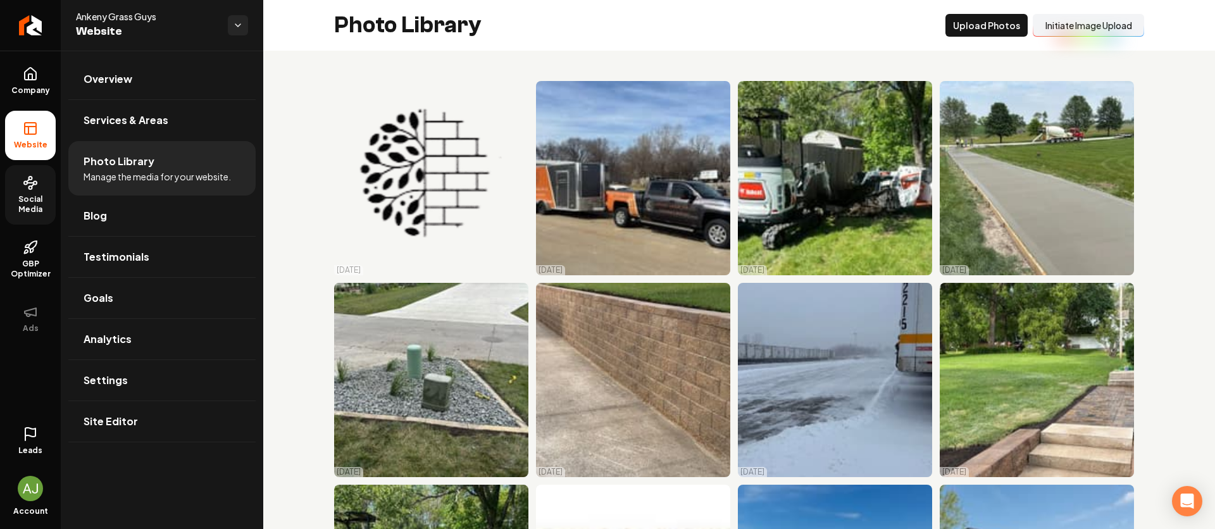
click at [28, 183] on icon at bounding box center [30, 183] width 6 height 0
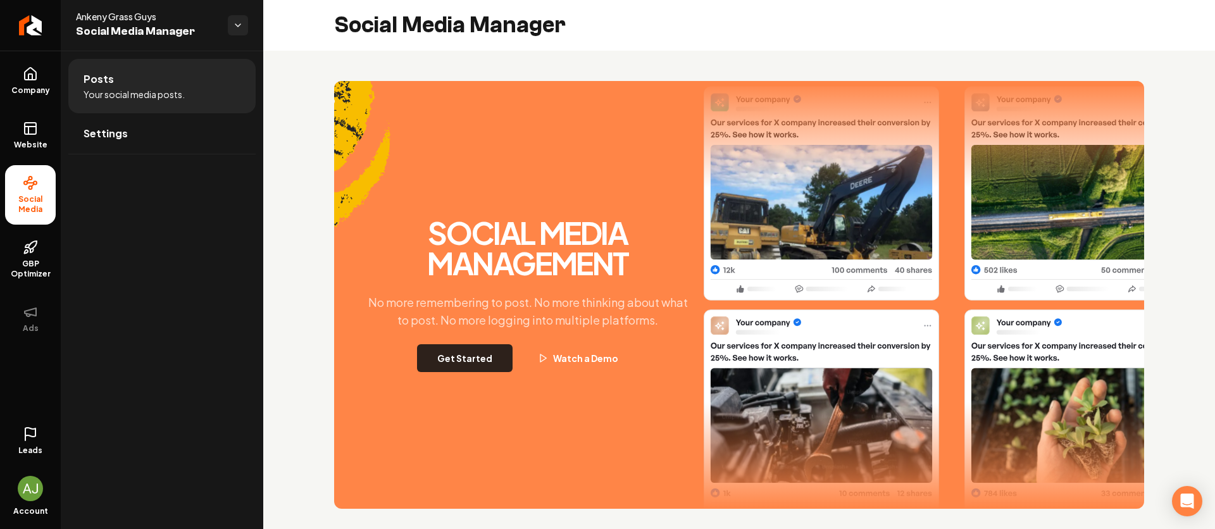
click at [477, 352] on button "Get Started" at bounding box center [465, 358] width 96 height 28
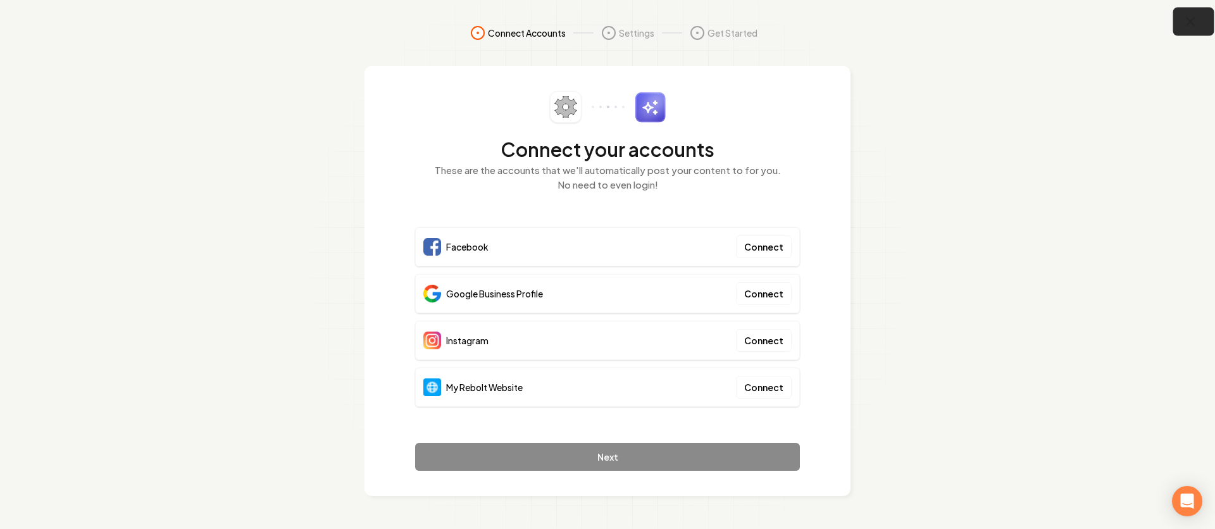
click at [1198, 25] on button "button" at bounding box center [1193, 22] width 41 height 28
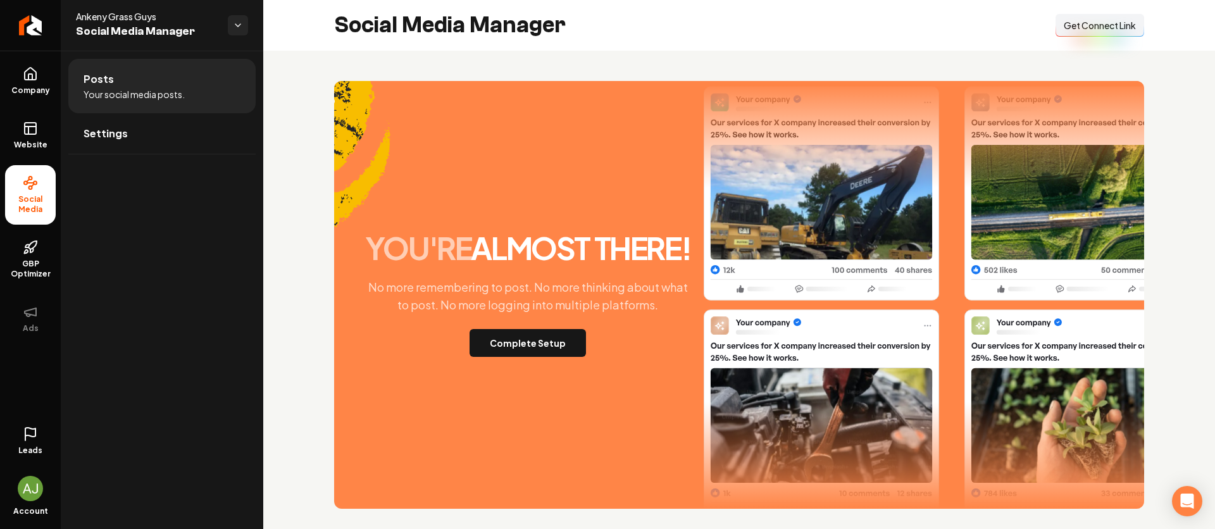
click at [1116, 22] on span "Get Connect Link" at bounding box center [1100, 25] width 72 height 13
click at [25, 85] on span "Company" at bounding box center [30, 90] width 49 height 10
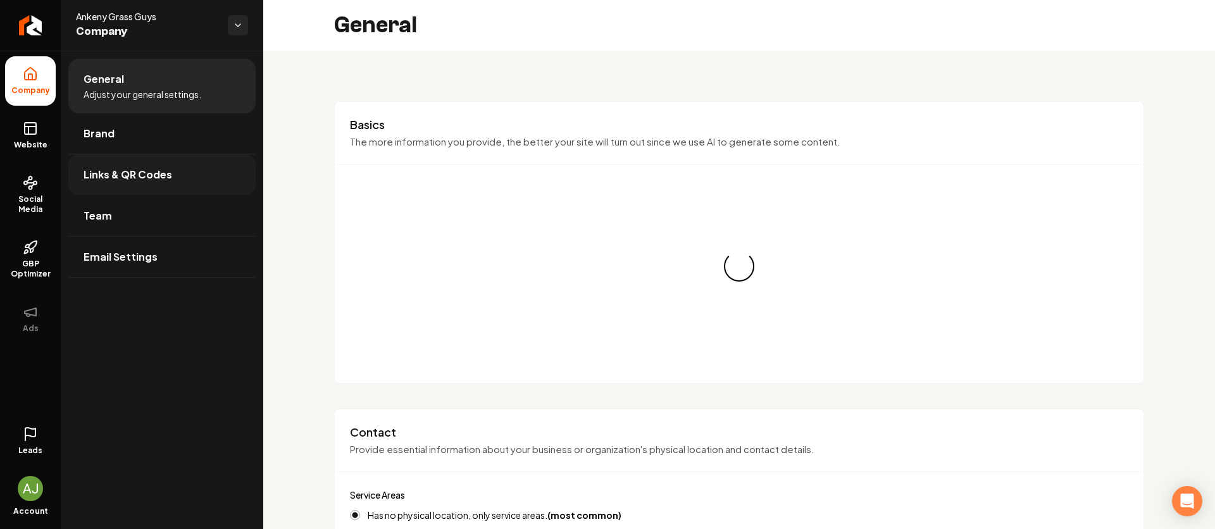
click at [147, 172] on span "Links & QR Codes" at bounding box center [128, 174] width 89 height 15
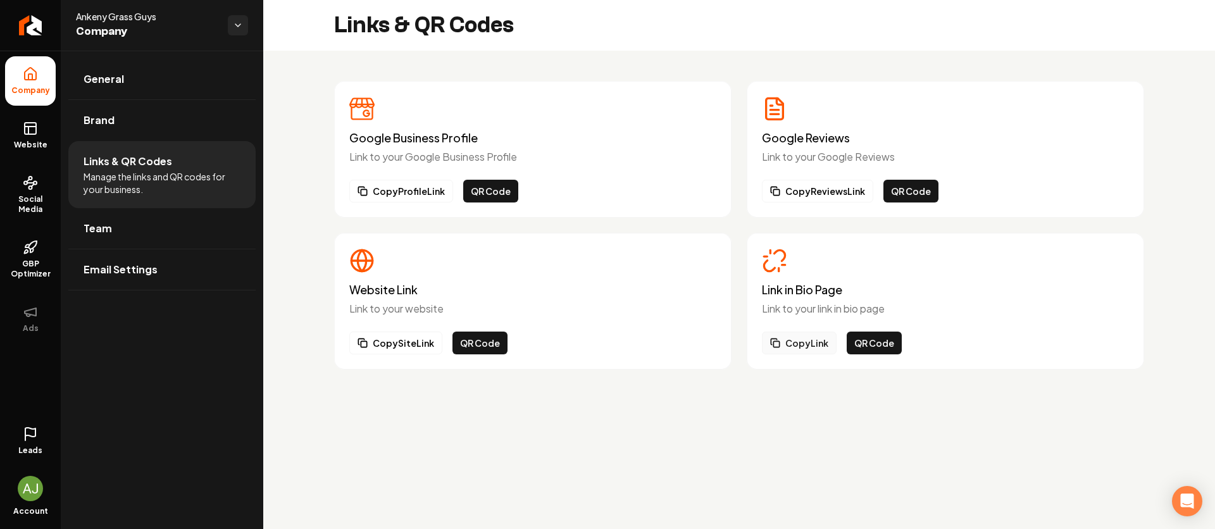
click at [820, 344] on button "Copy Link" at bounding box center [799, 343] width 75 height 23
